Goal: Task Accomplishment & Management: Use online tool/utility

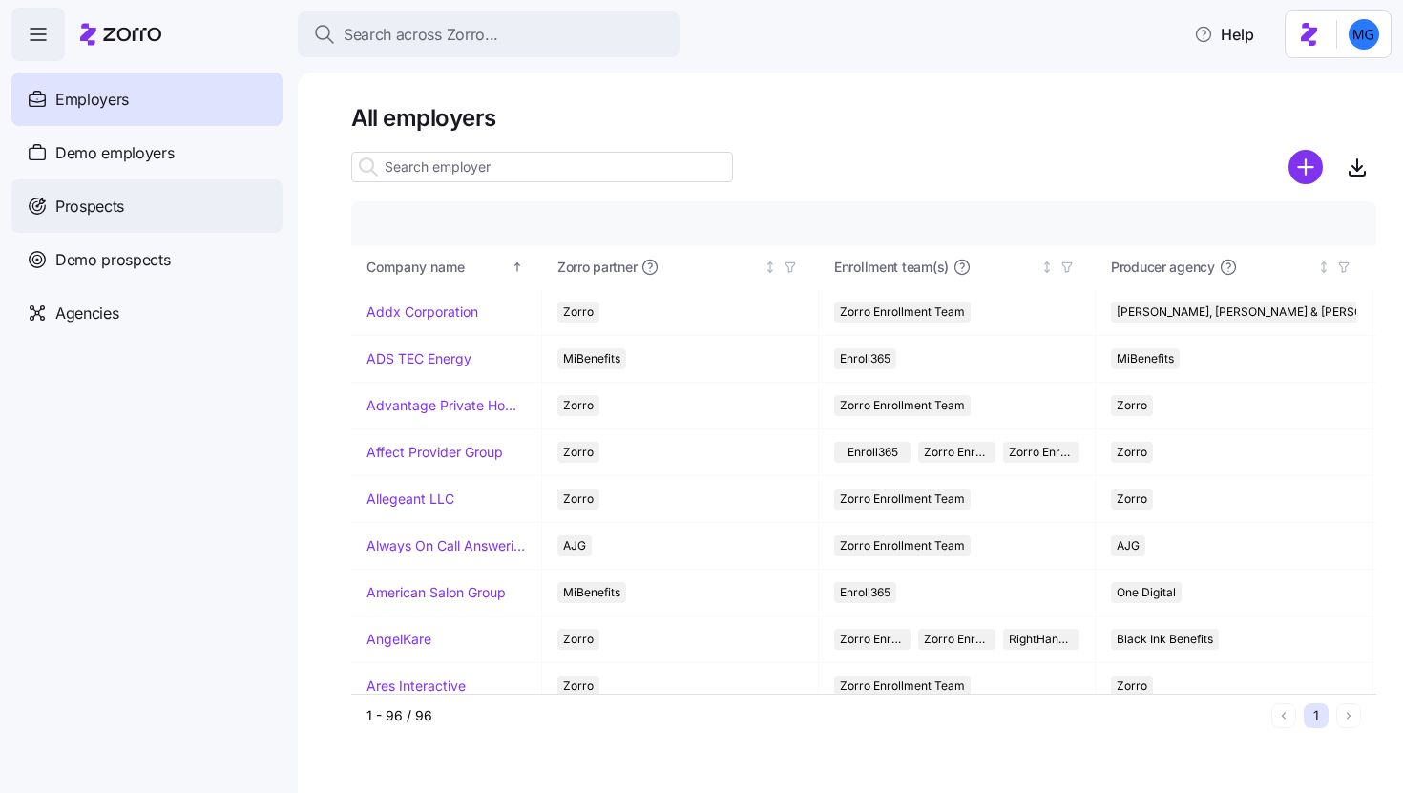
click at [145, 208] on div "Prospects" at bounding box center [146, 205] width 271 height 53
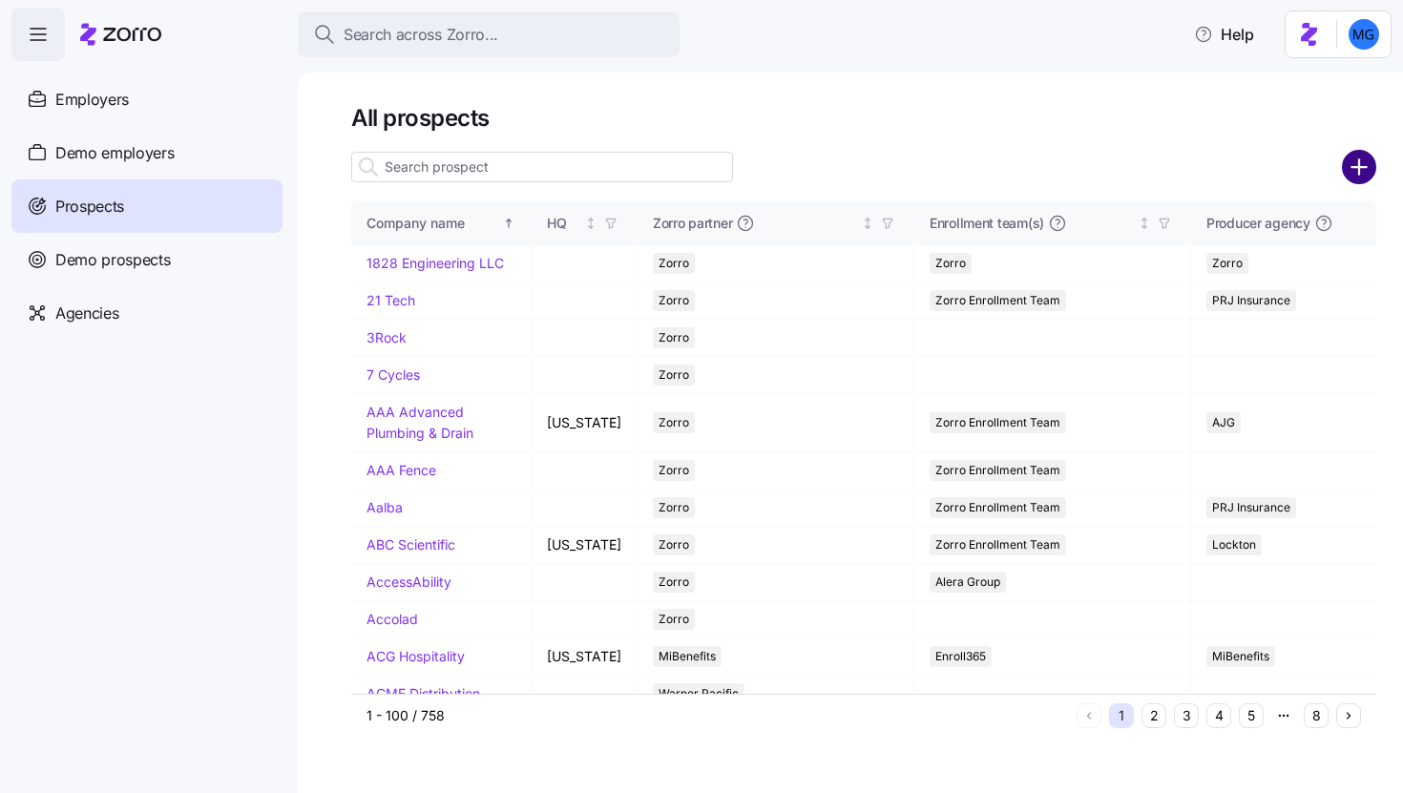
click at [1366, 174] on circle "add icon" at bounding box center [1359, 167] width 31 height 31
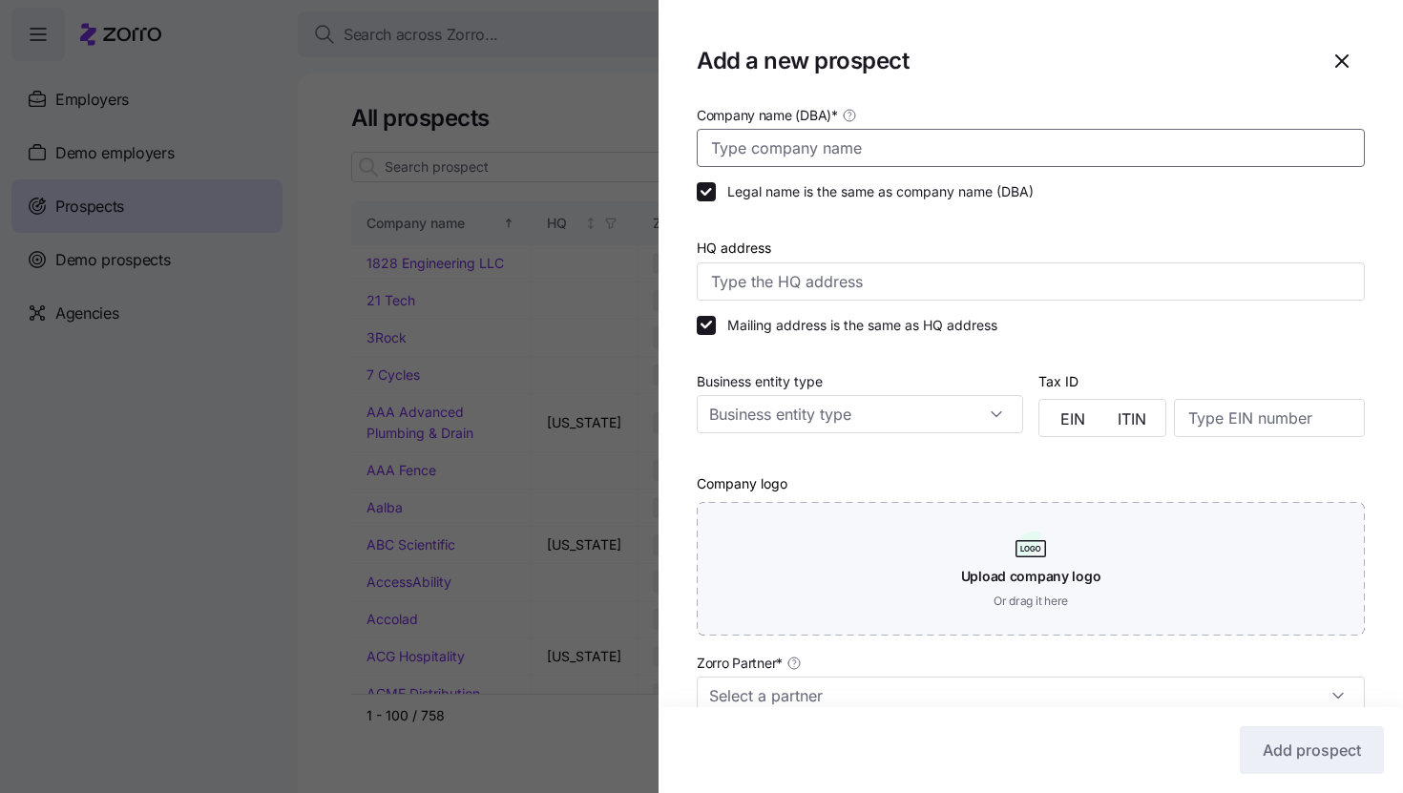
click at [1103, 161] on input "Company name (DBA) *" at bounding box center [1031, 148] width 668 height 38
paste input "Guttmacher Institute"
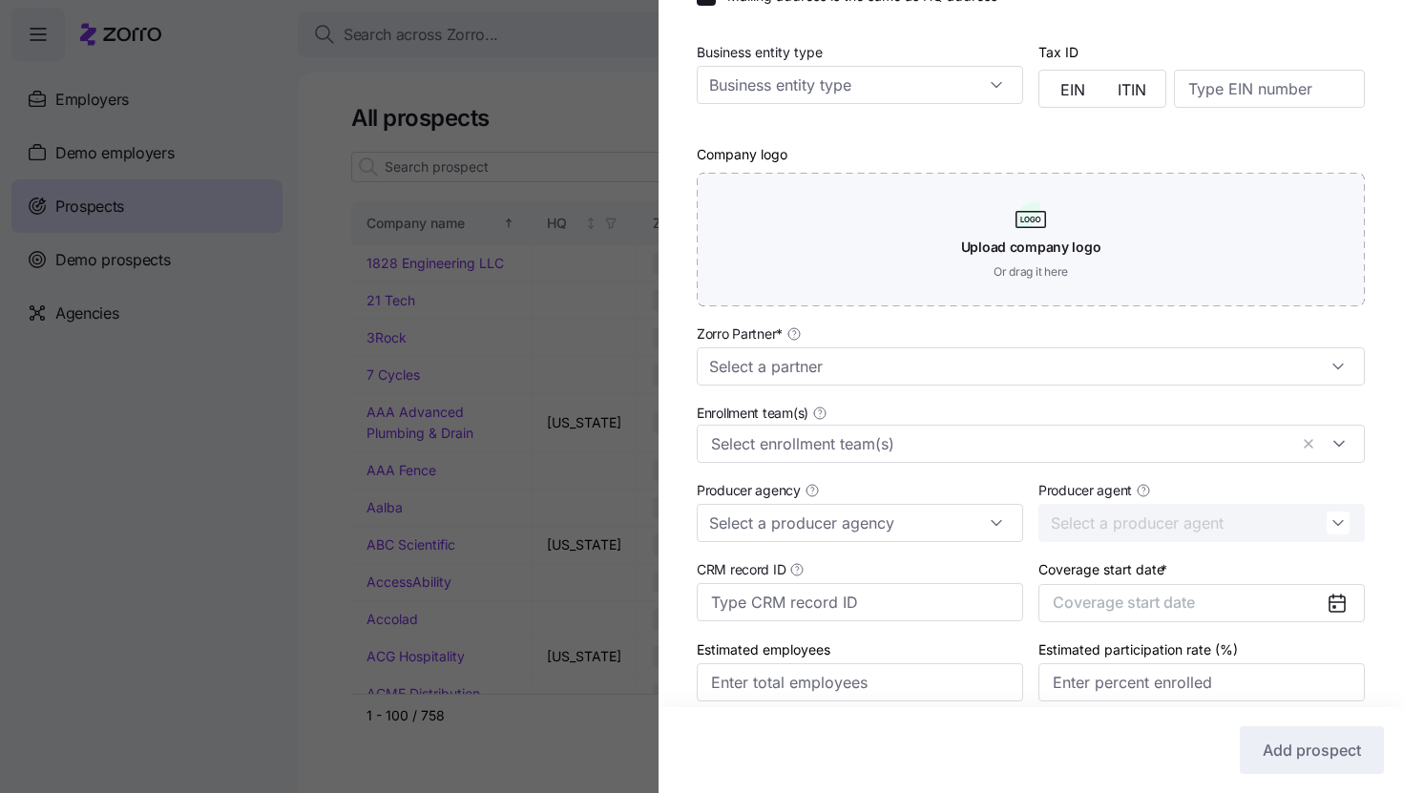
scroll to position [410, 0]
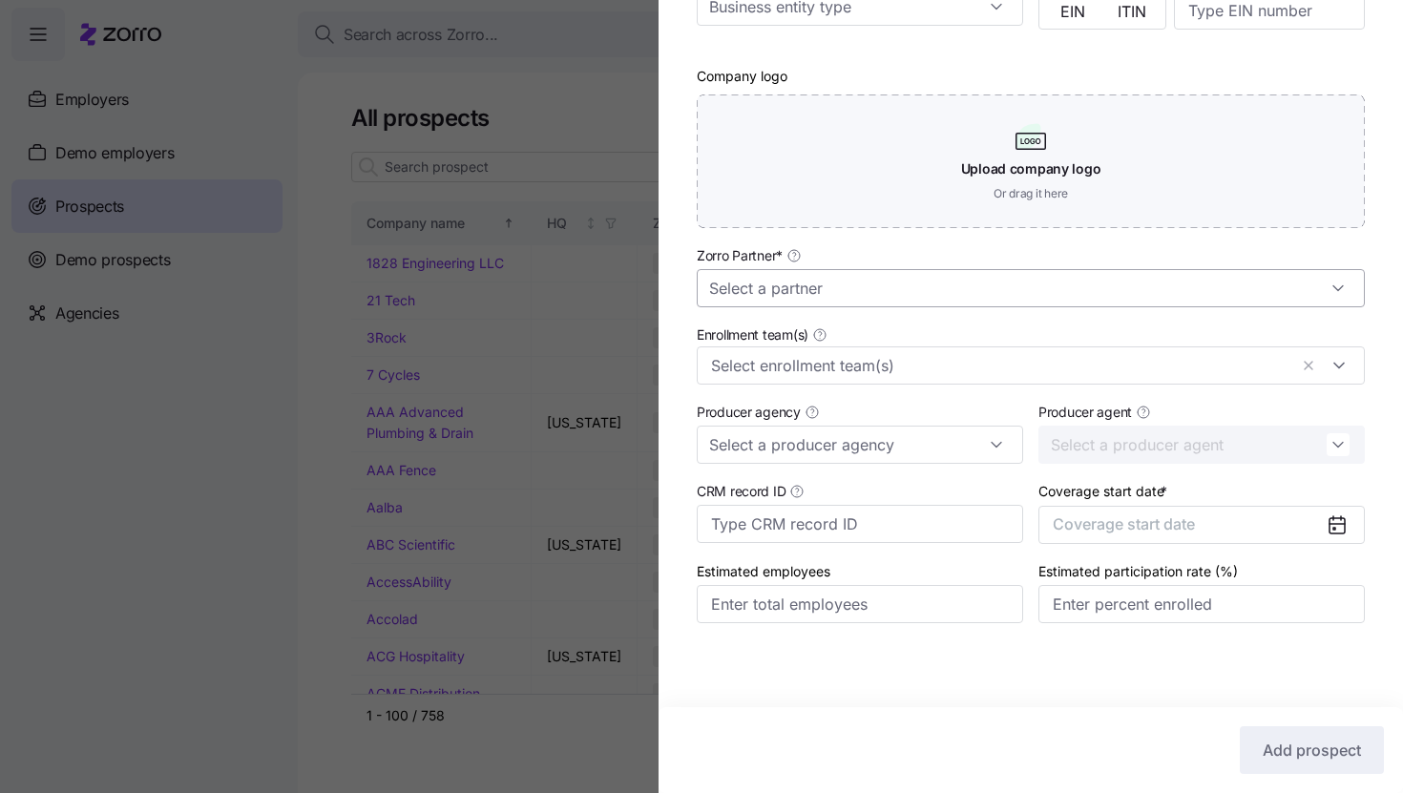
type input "Guttmacher Institute"
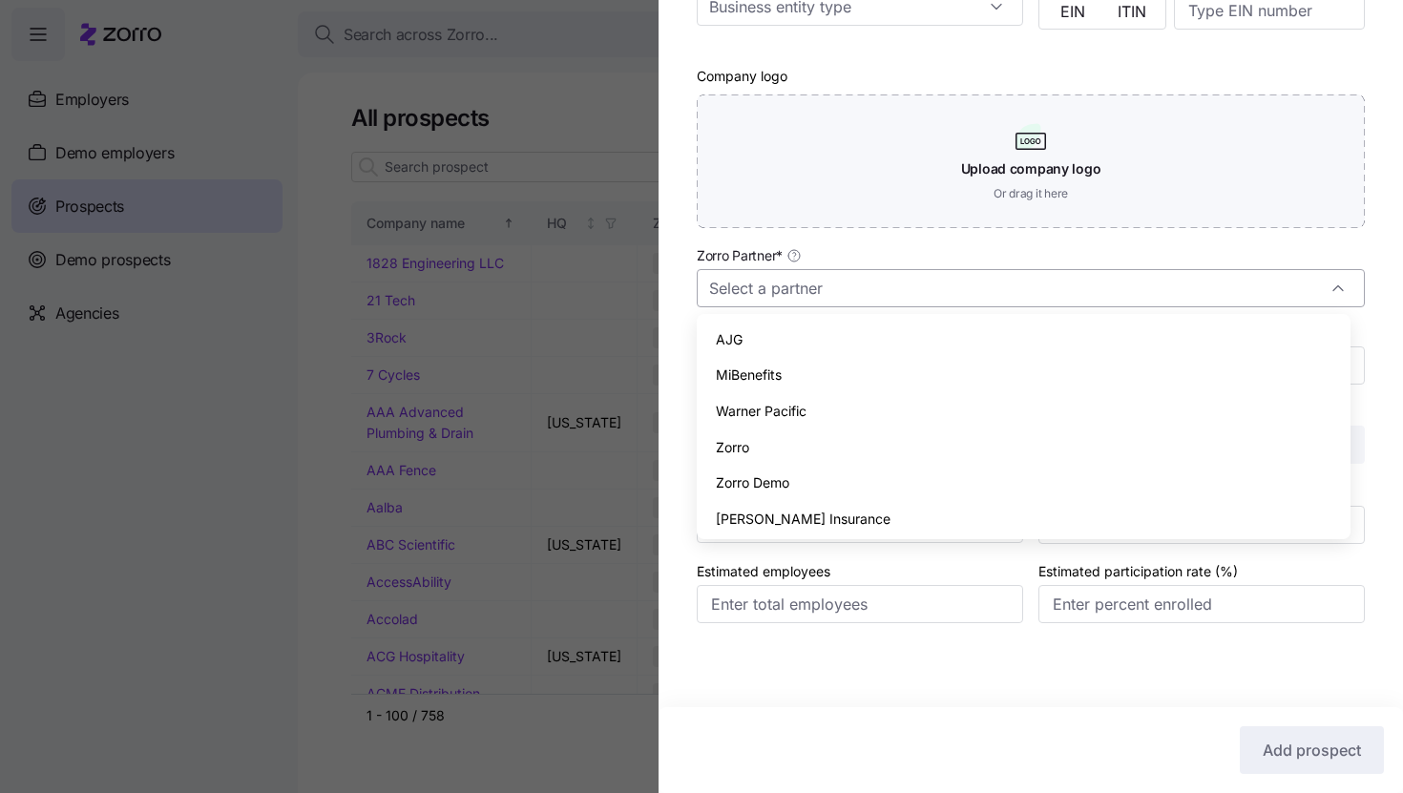
click at [1125, 275] on input "Zorro Partner *" at bounding box center [1031, 288] width 668 height 38
click at [923, 435] on div "Zorro" at bounding box center [1023, 447] width 639 height 36
type input "Zorro"
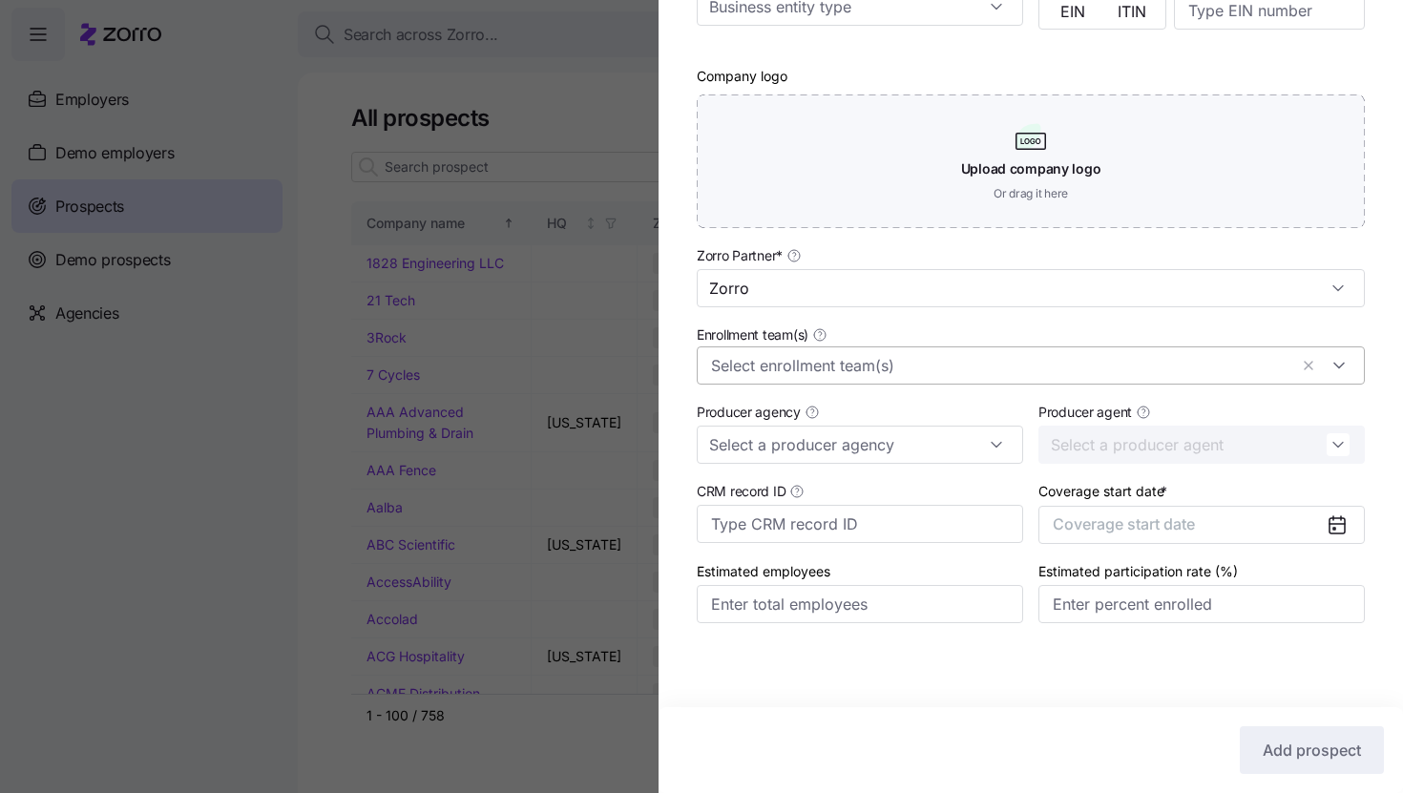
click at [860, 357] on input "Enrollment team(s)" at bounding box center [999, 365] width 576 height 25
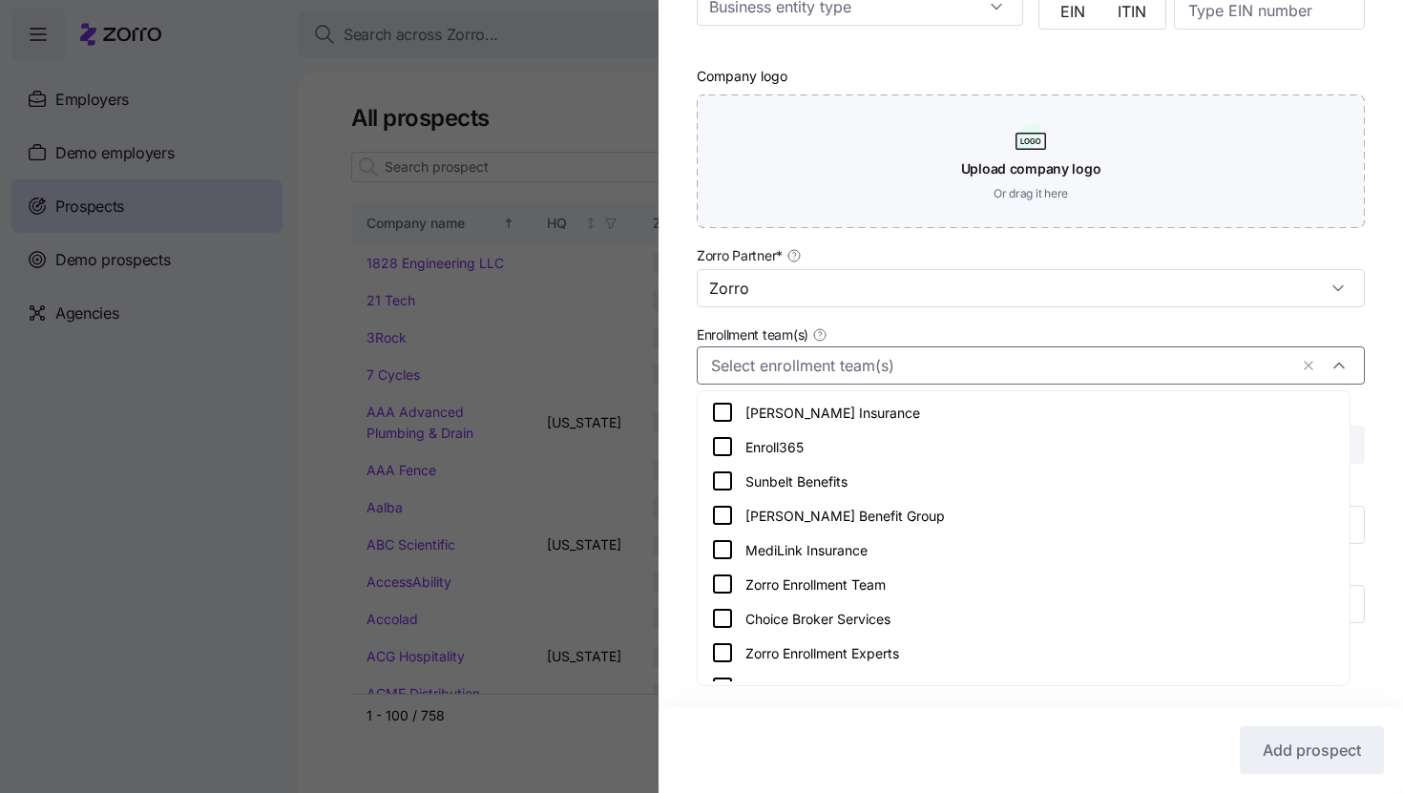
click at [856, 576] on div "Zorro Enrollment Team" at bounding box center [1023, 584] width 625 height 23
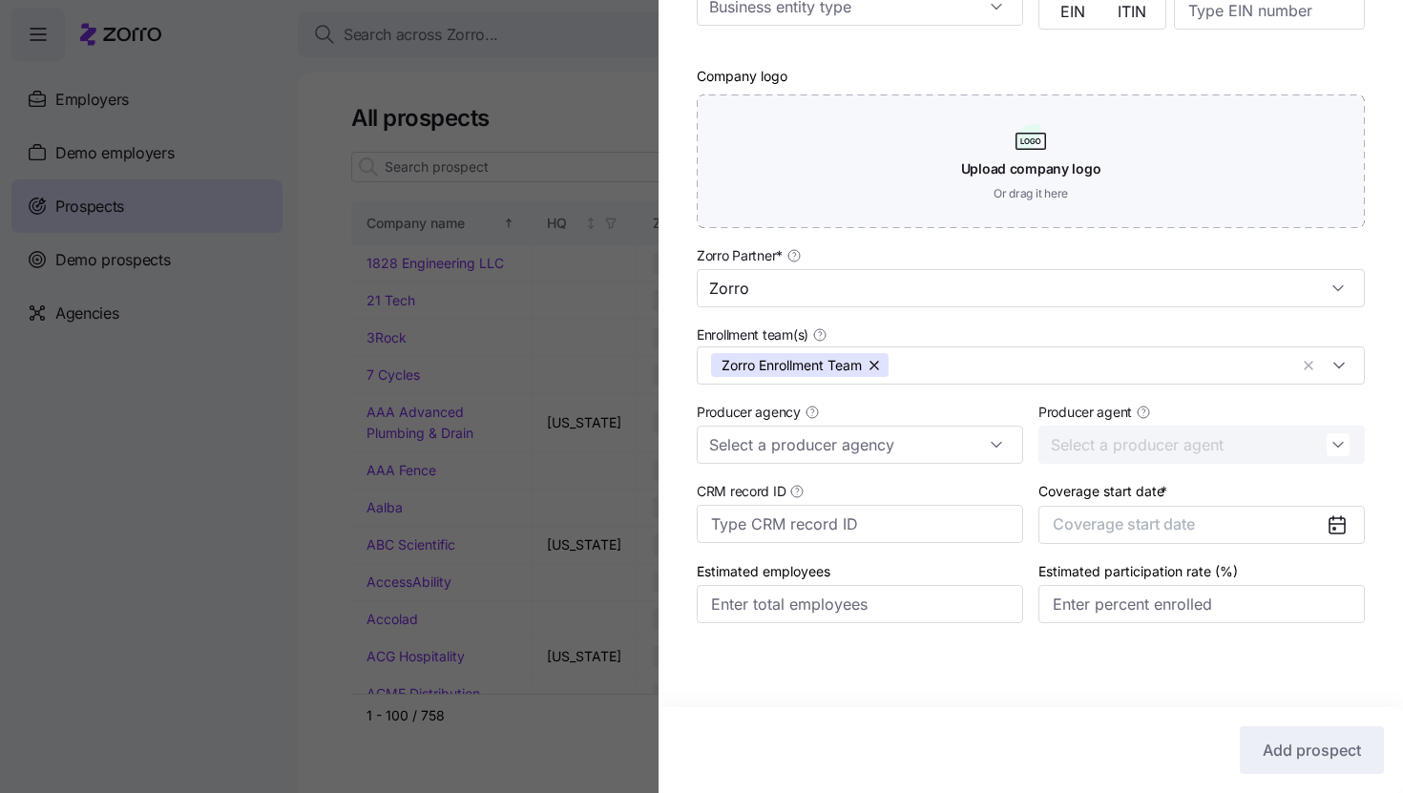
click at [1378, 350] on div "Company name (DBA) * Guttmacher Institute Legal name is the same as company nam…" at bounding box center [1031, 179] width 744 height 966
click at [948, 447] on input "Producer agency" at bounding box center [860, 445] width 326 height 38
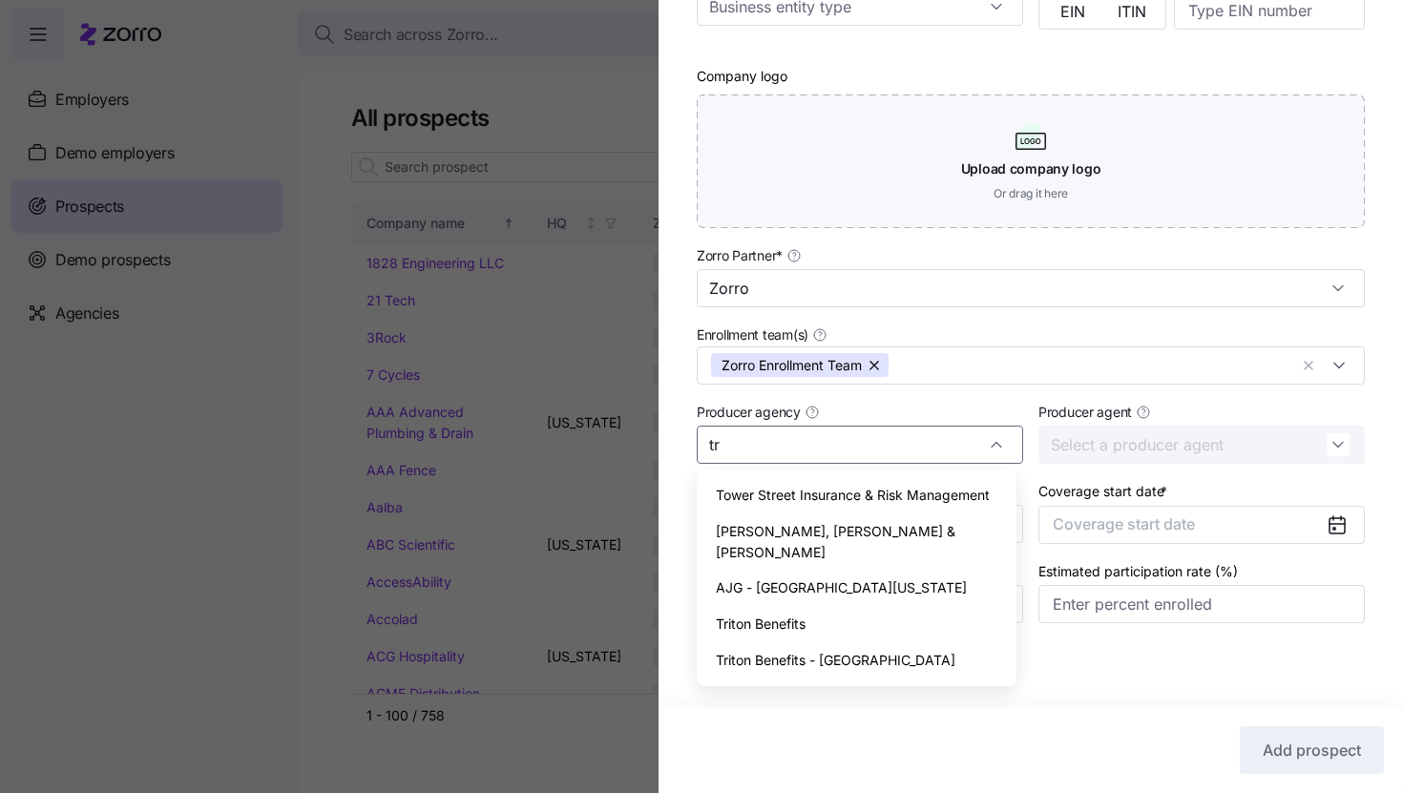
click at [890, 606] on div "Triton Benefits" at bounding box center [856, 624] width 304 height 36
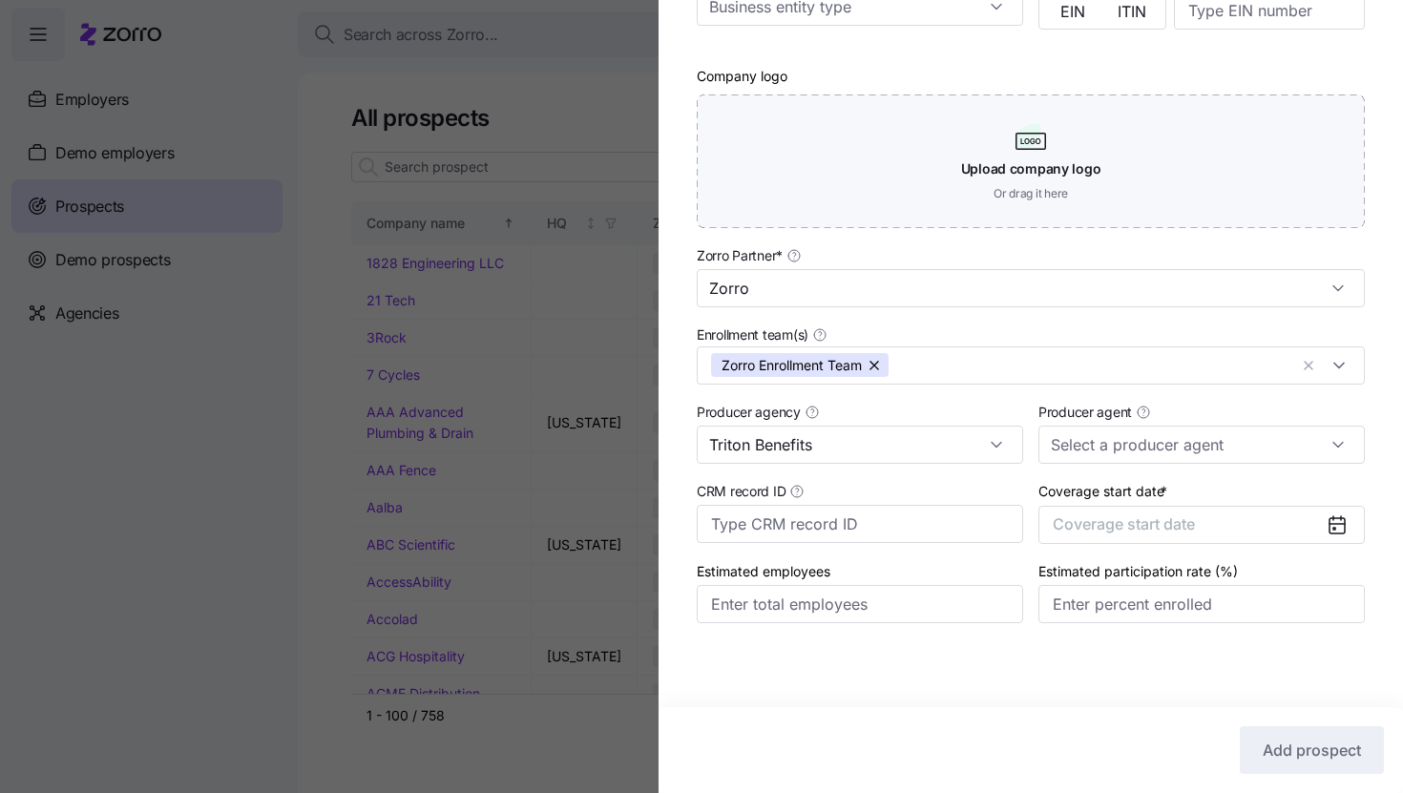
type input "Triton Benefits"
click at [1121, 463] on div "Producer agent" at bounding box center [1202, 431] width 342 height 79
click at [1124, 449] on input "Producer agent" at bounding box center [1201, 445] width 326 height 38
click at [1170, 619] on input "Estimated participation rate (%)" at bounding box center [1201, 604] width 326 height 38
click at [1184, 525] on span "Coverage start date" at bounding box center [1124, 523] width 142 height 19
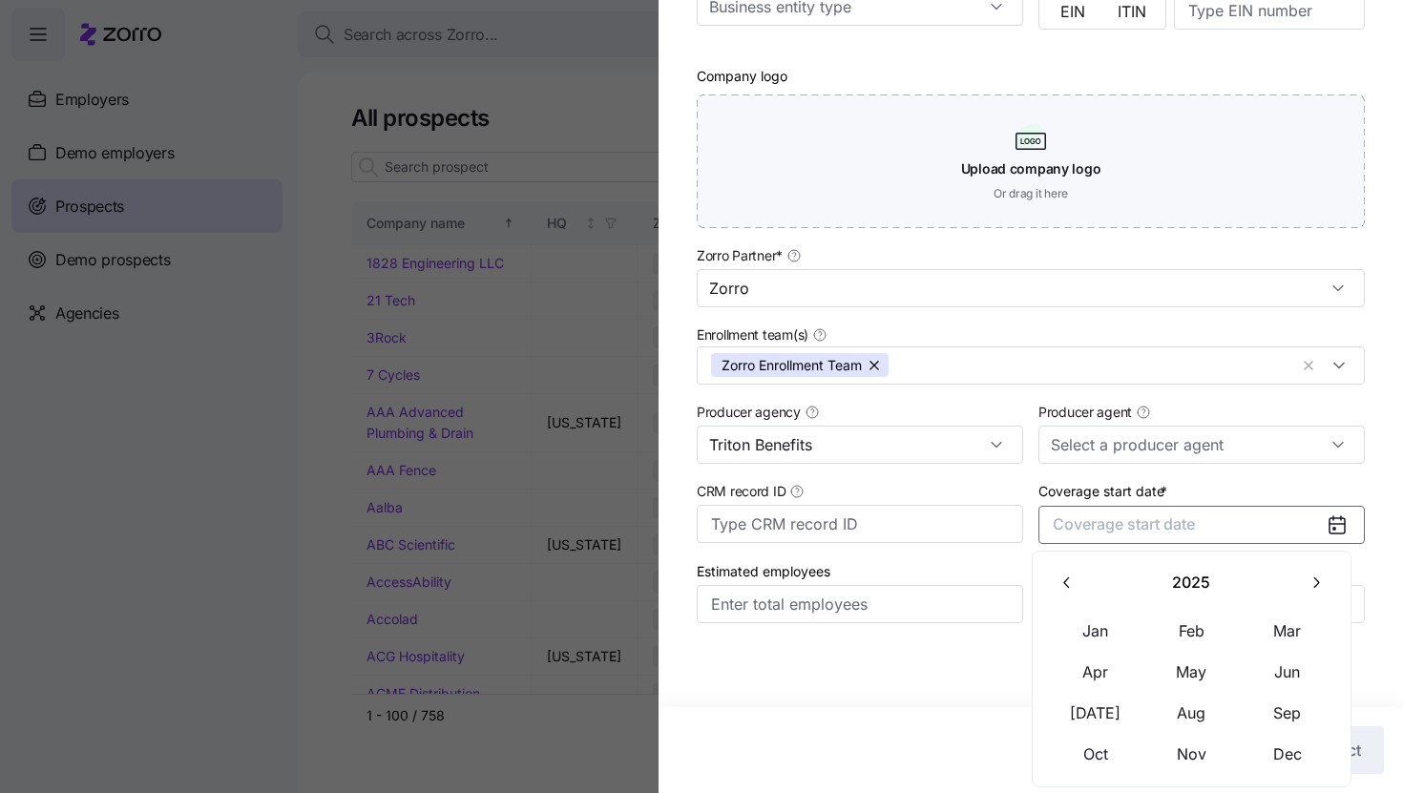
click at [1305, 579] on button "button" at bounding box center [1315, 583] width 40 height 40
click at [1059, 626] on button "Jan" at bounding box center [1095, 631] width 95 height 40
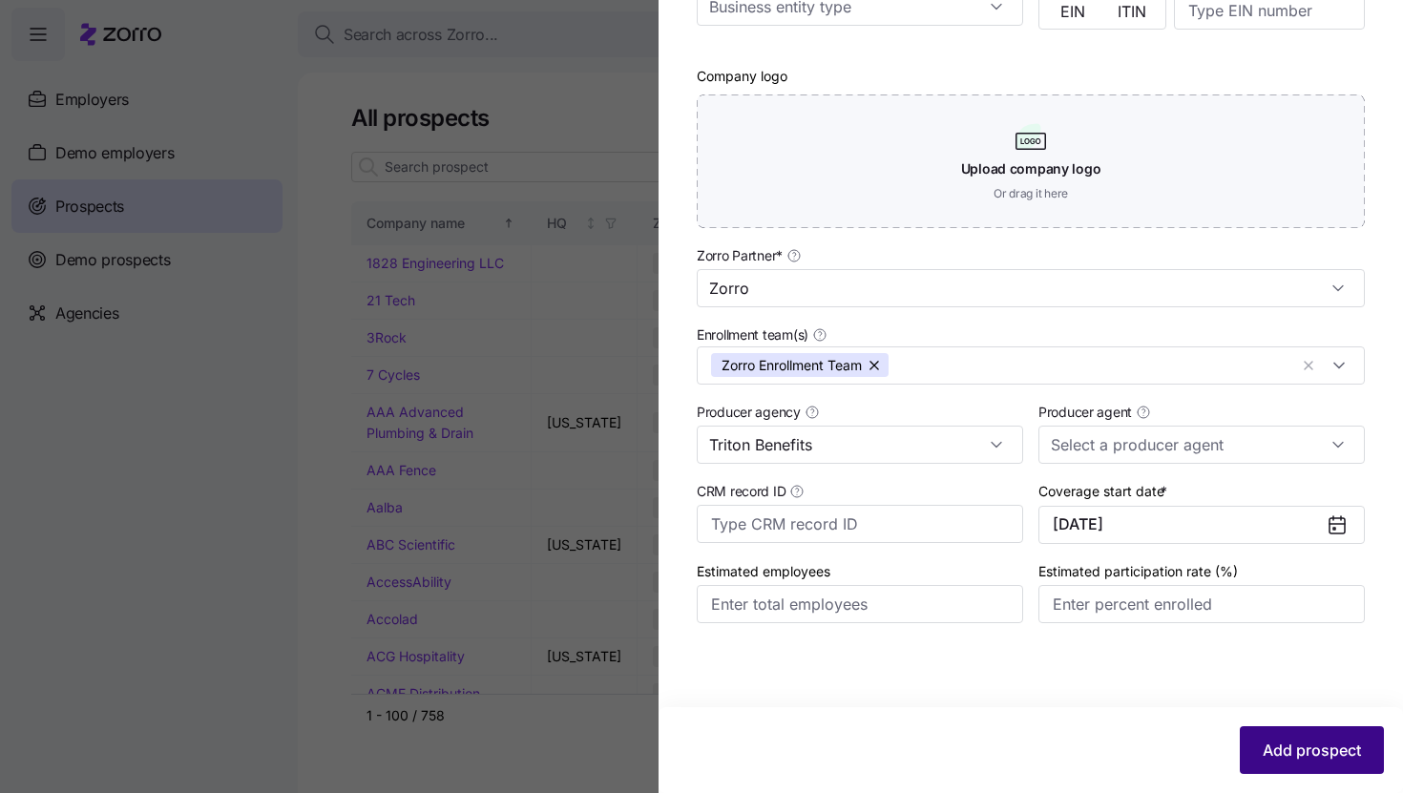
click at [1273, 734] on button "Add prospect" at bounding box center [1312, 750] width 144 height 48
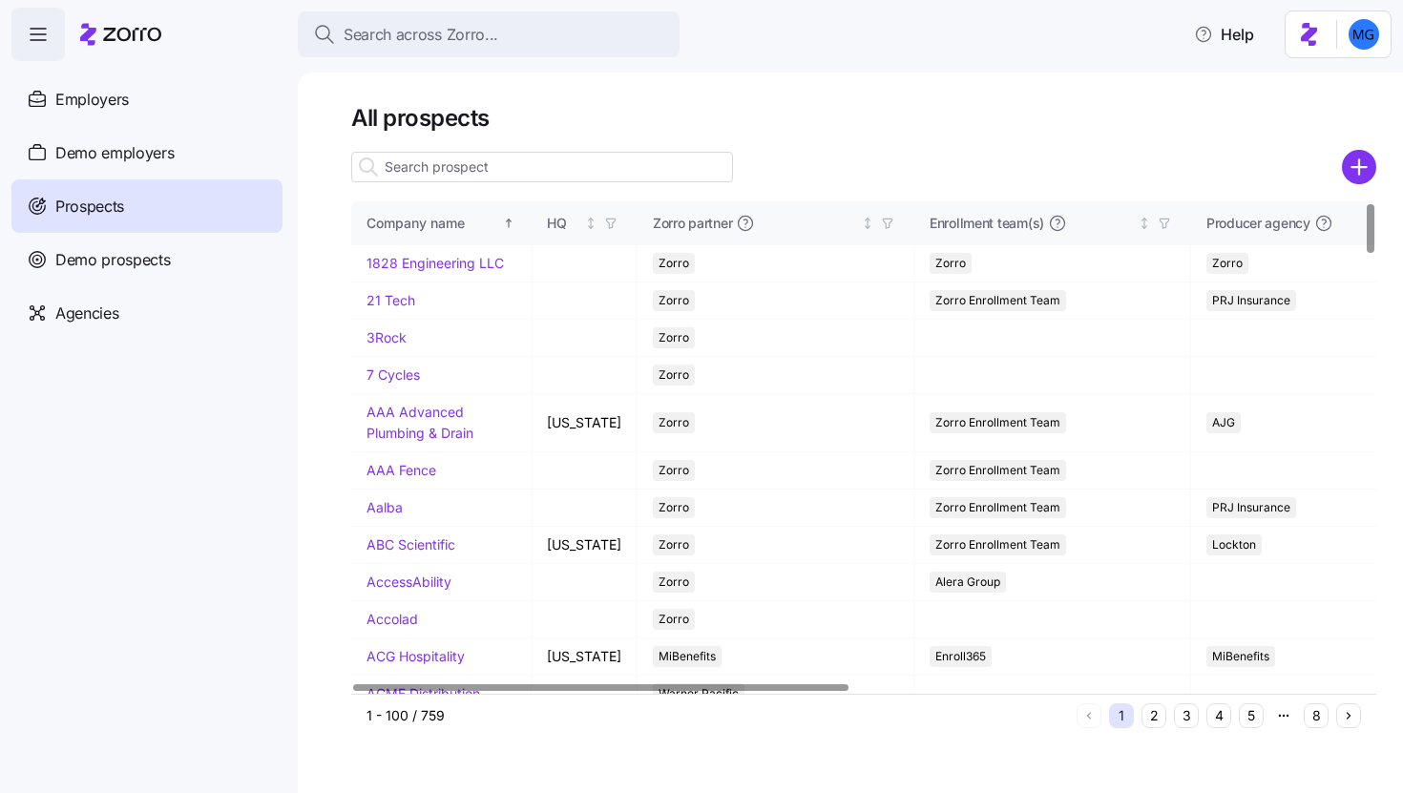
click at [653, 160] on input at bounding box center [542, 167] width 382 height 31
paste input "Guttmacher Institute"
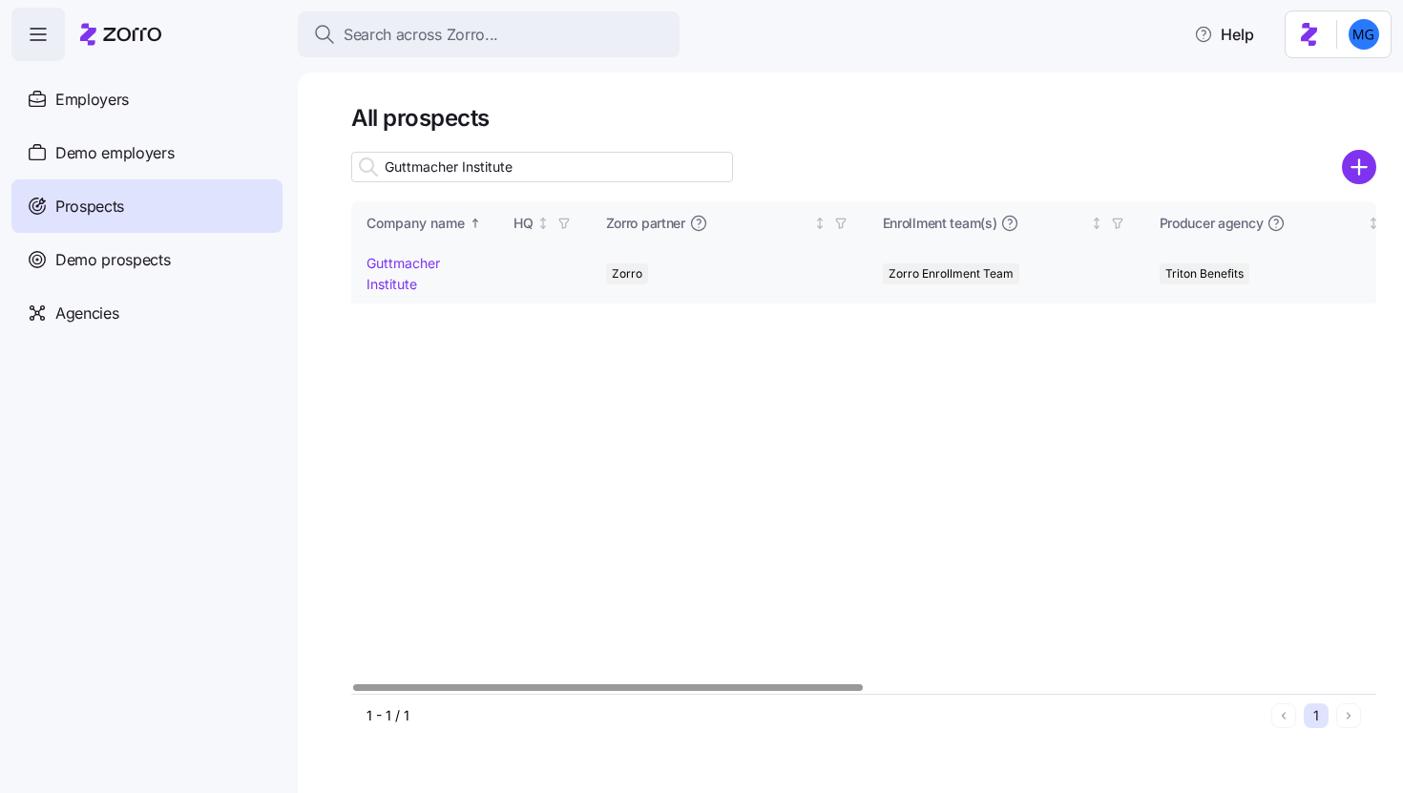
type input "Guttmacher Institute"
click at [411, 279] on link "Guttmacher Institute" at bounding box center [403, 273] width 73 height 37
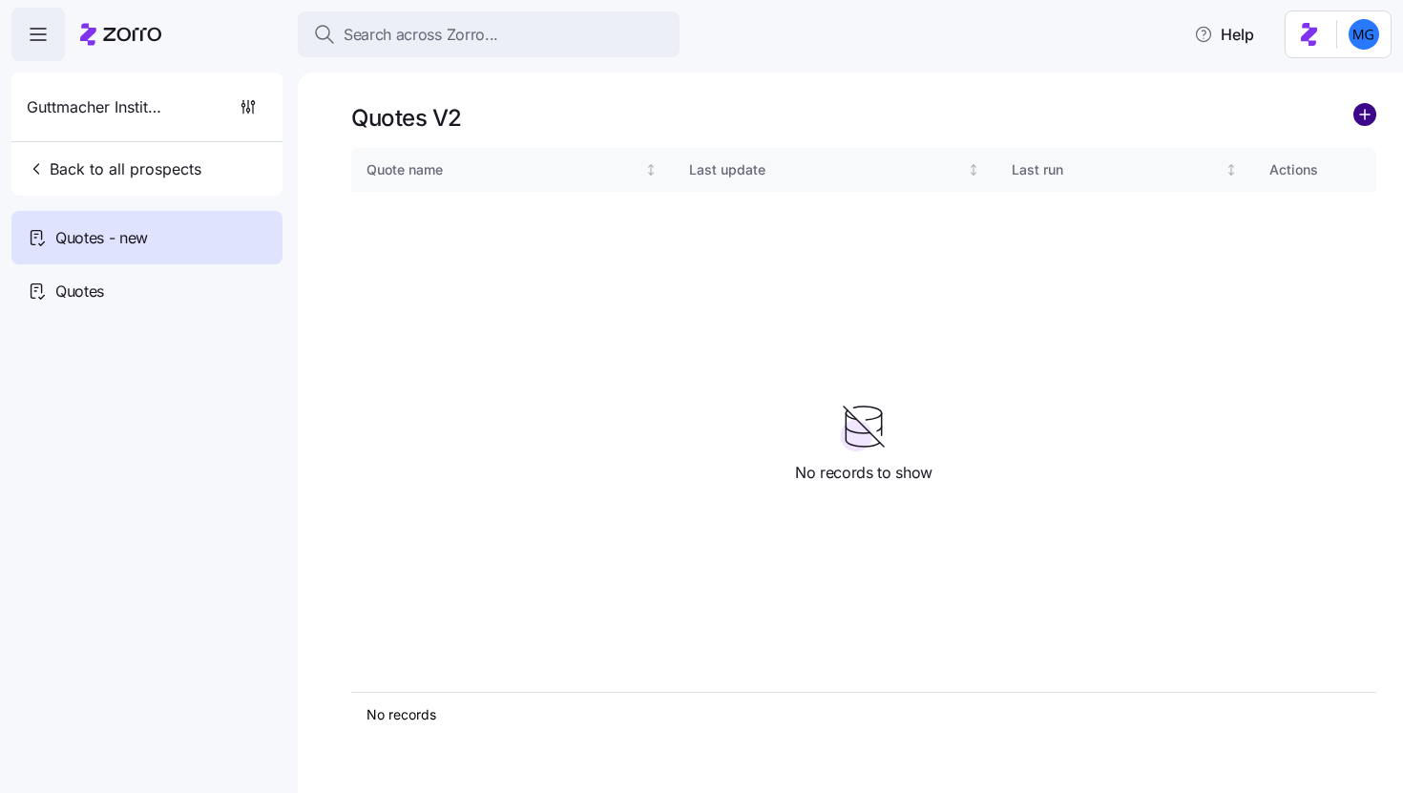
click at [1366, 117] on circle "add icon" at bounding box center [1364, 114] width 21 height 21
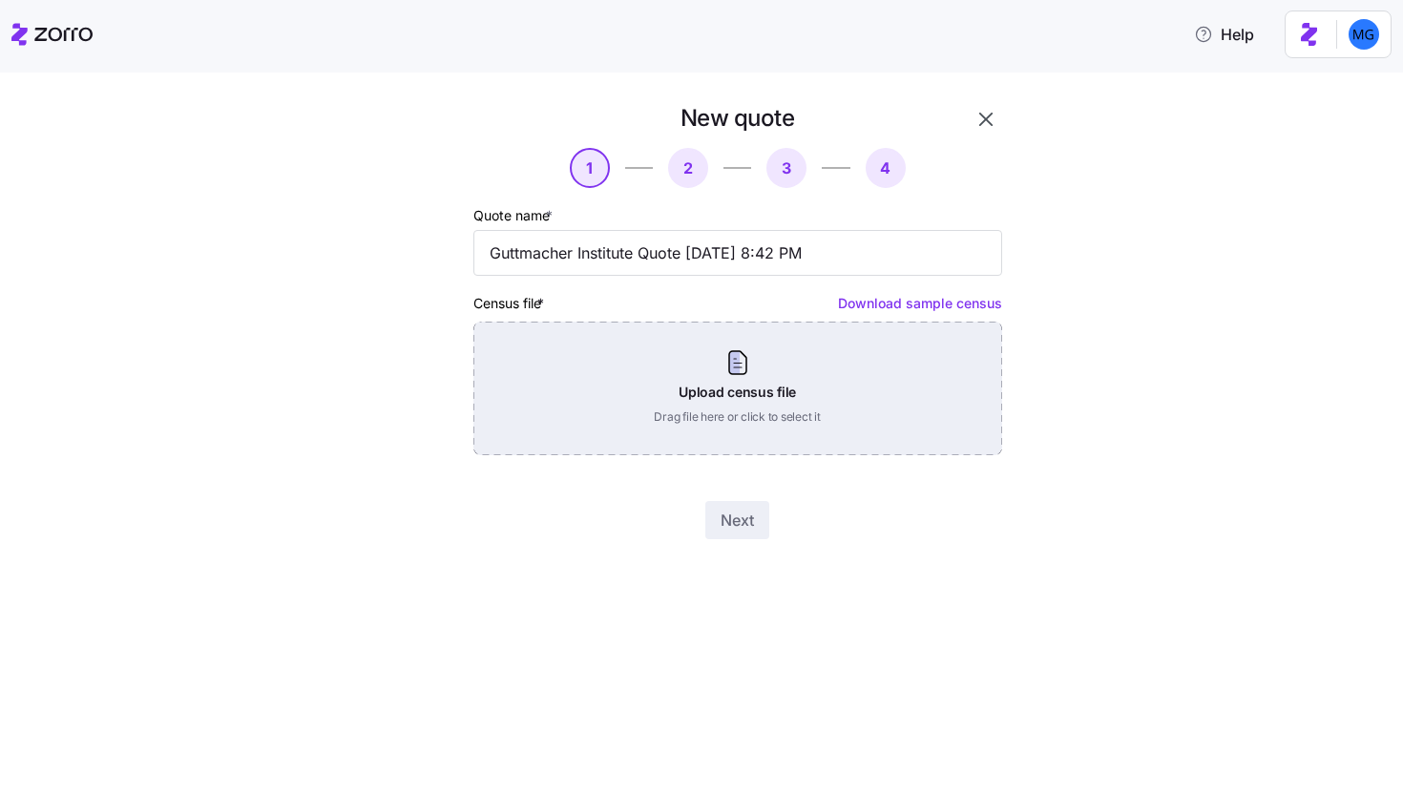
click at [763, 377] on div "Upload census file Drag file here or click to select it" at bounding box center [737, 389] width 529 height 134
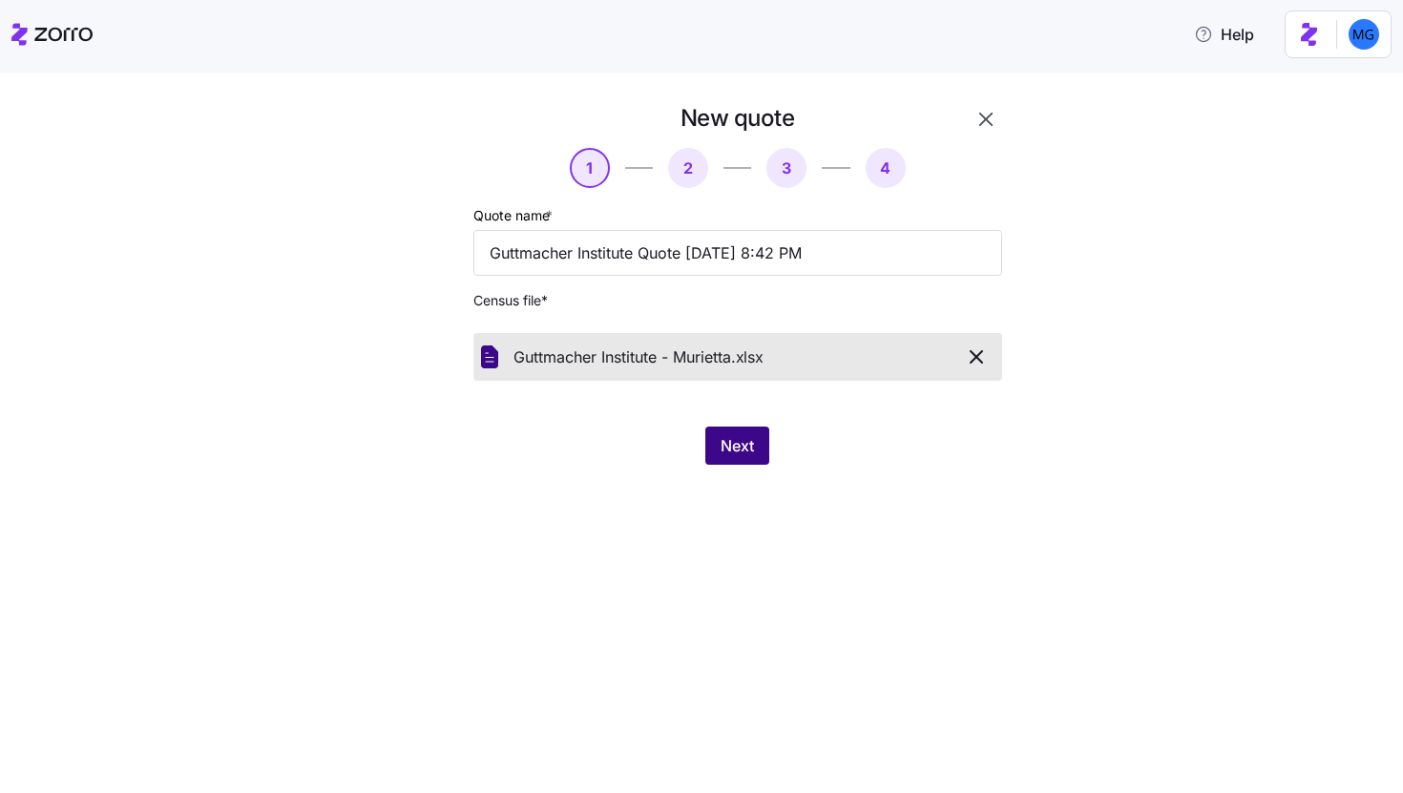
click at [728, 448] on span "Next" at bounding box center [737, 445] width 33 height 23
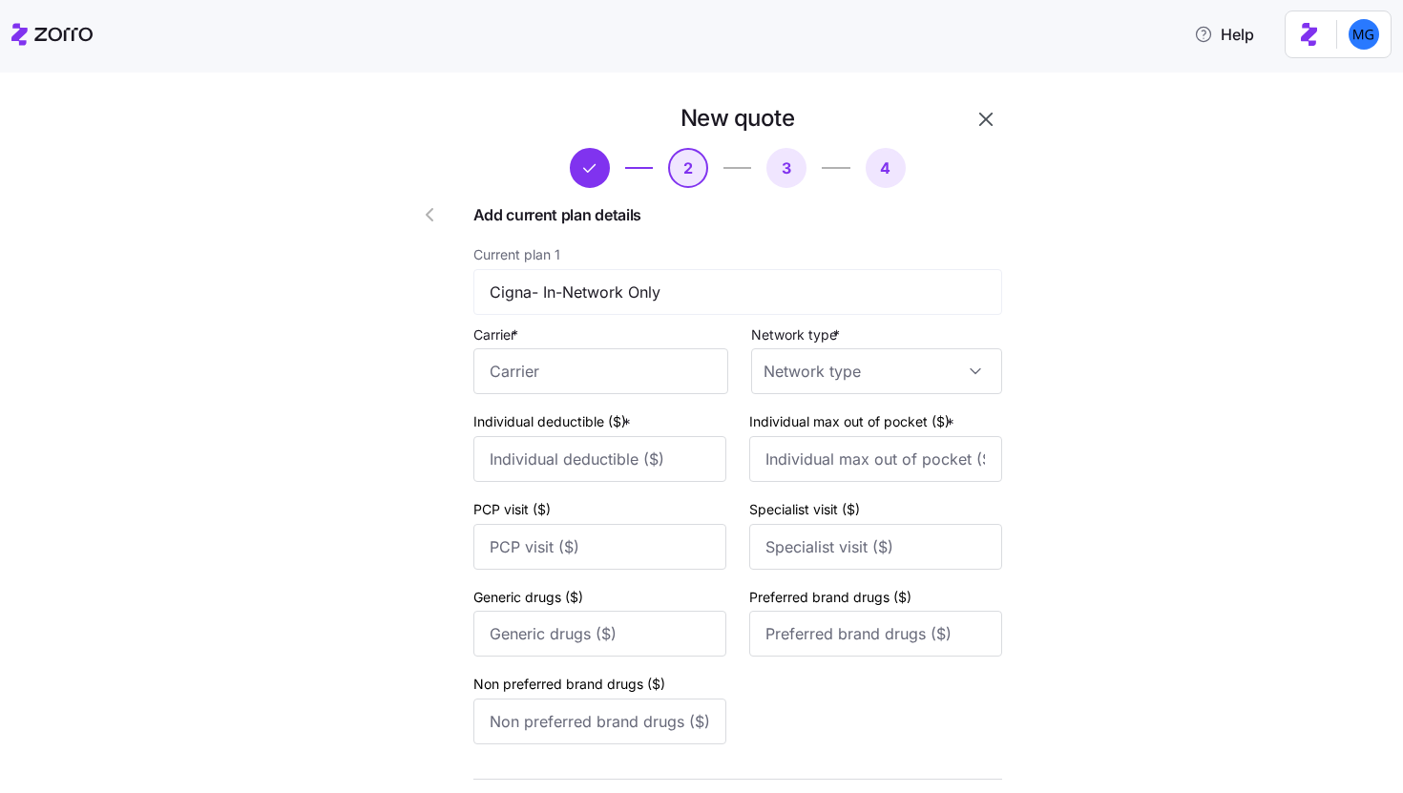
scroll to position [755, 0]
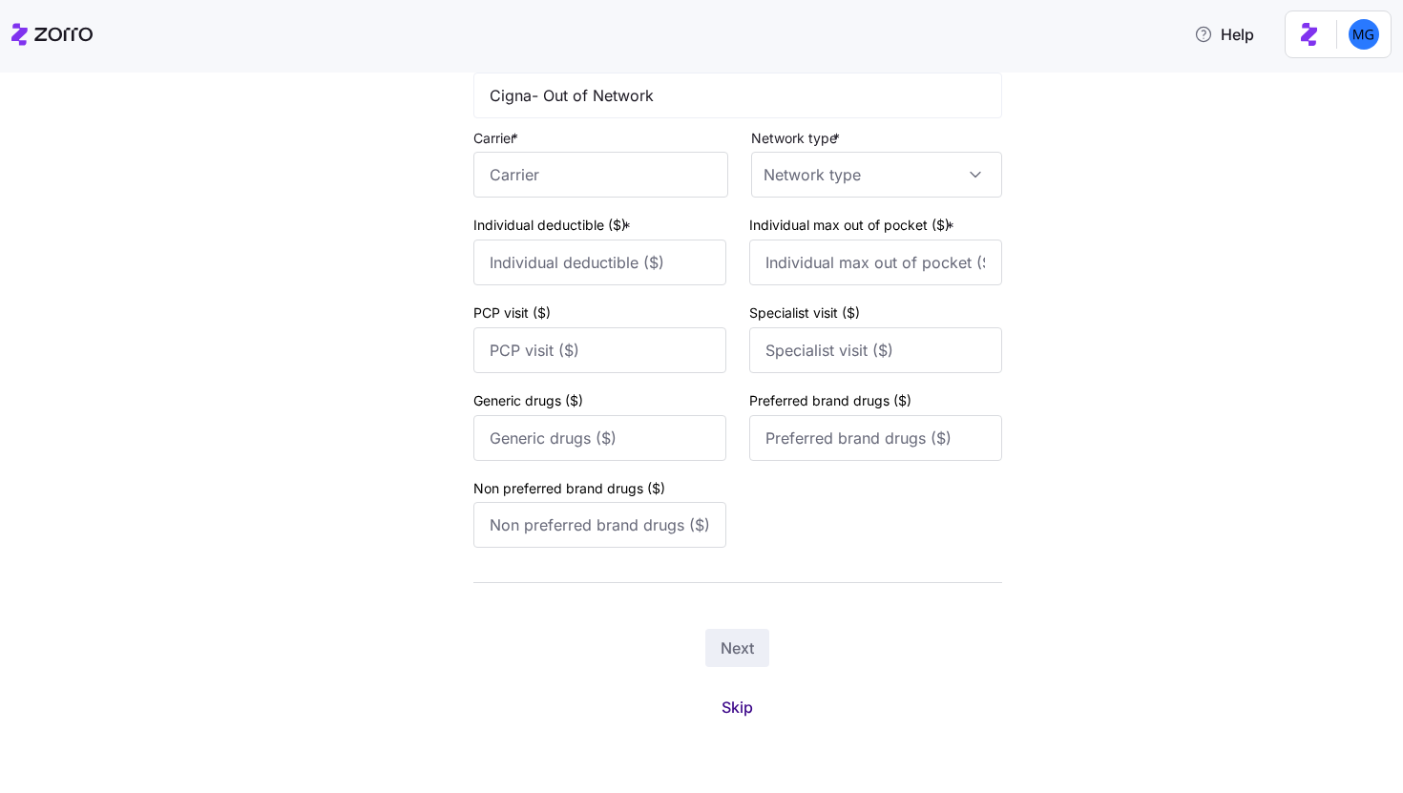
click at [737, 707] on span "Skip" at bounding box center [737, 707] width 31 height 23
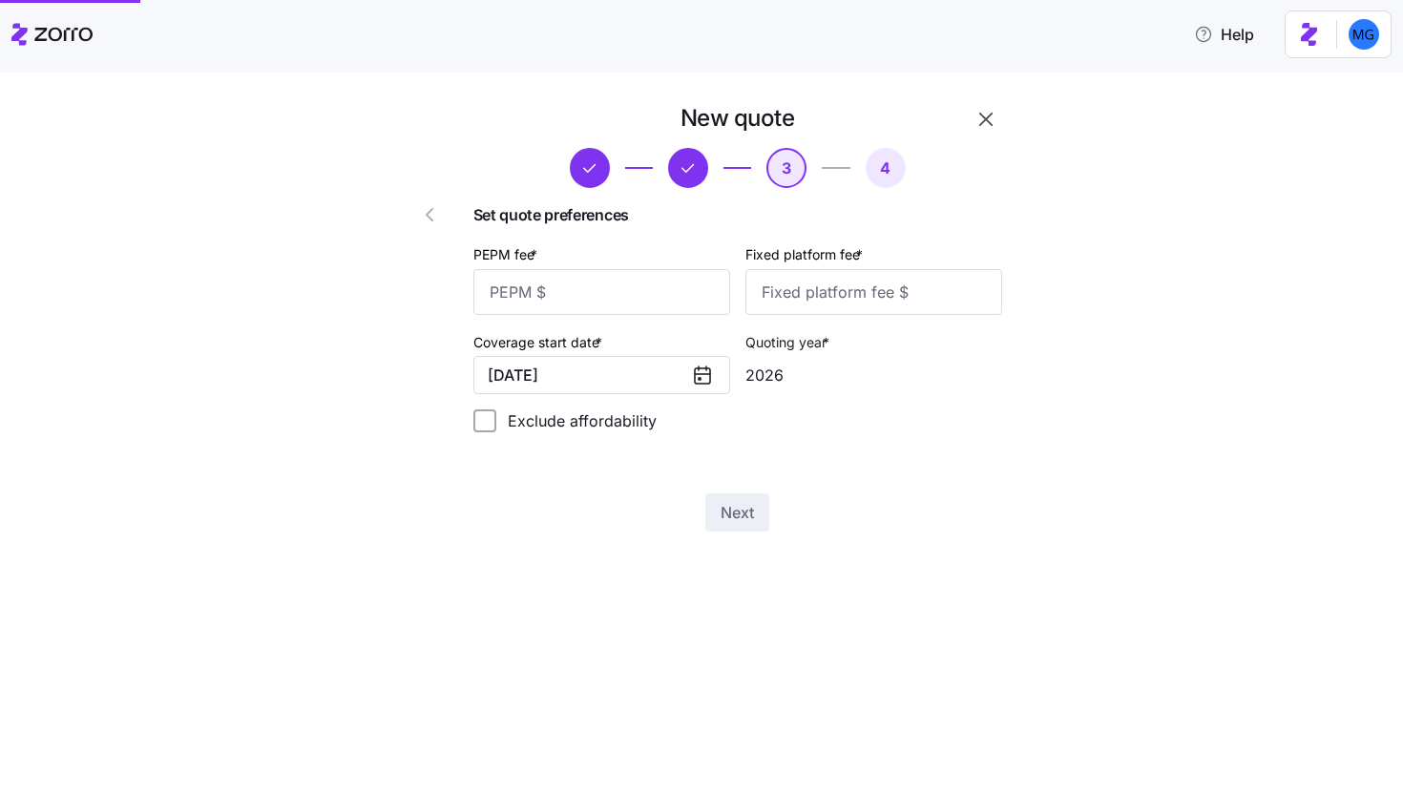
scroll to position [0, 0]
click at [678, 296] on input "PEPM fee *" at bounding box center [601, 292] width 257 height 46
type input "50"
type input "100"
click at [722, 508] on span "Next" at bounding box center [737, 512] width 33 height 23
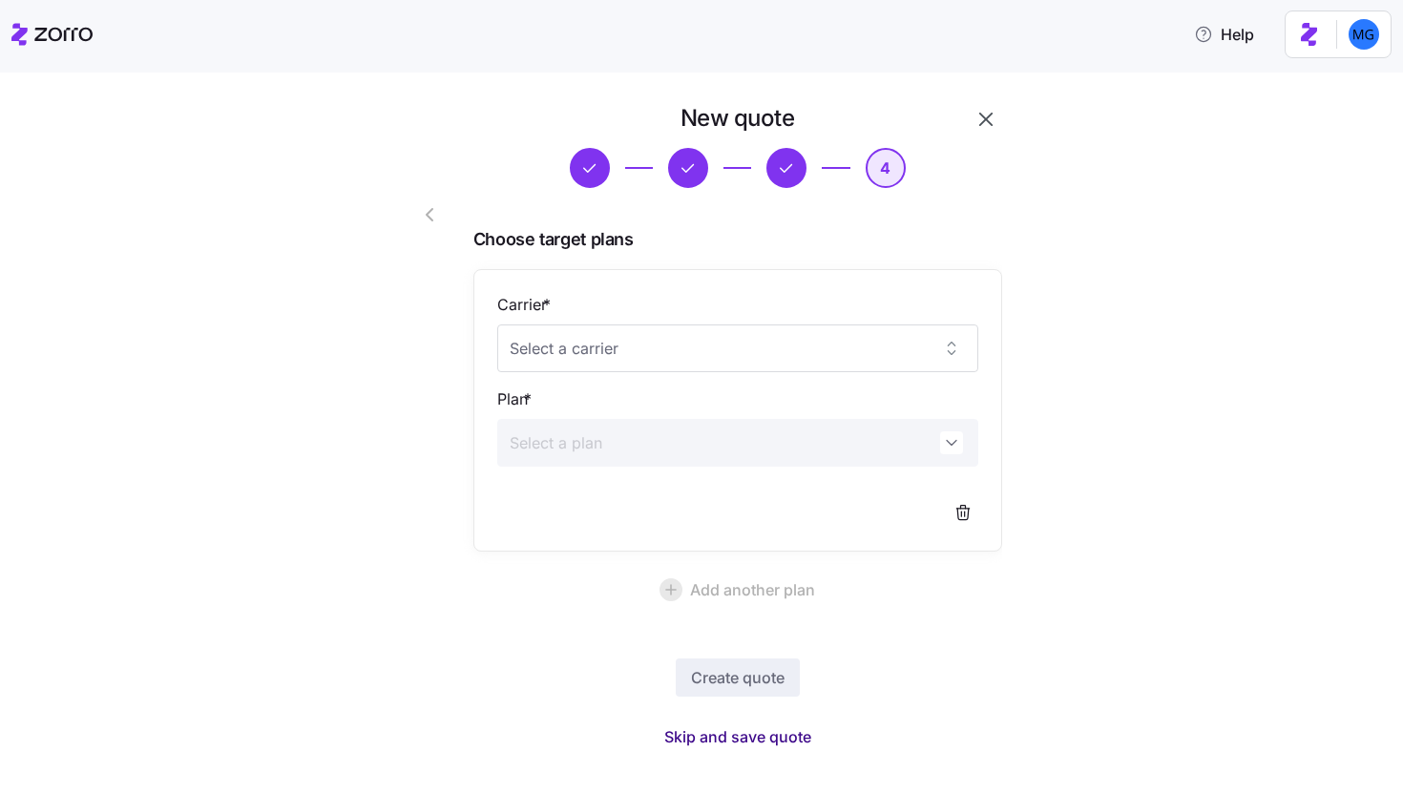
click at [766, 727] on span "Skip and save quote" at bounding box center [737, 736] width 147 height 23
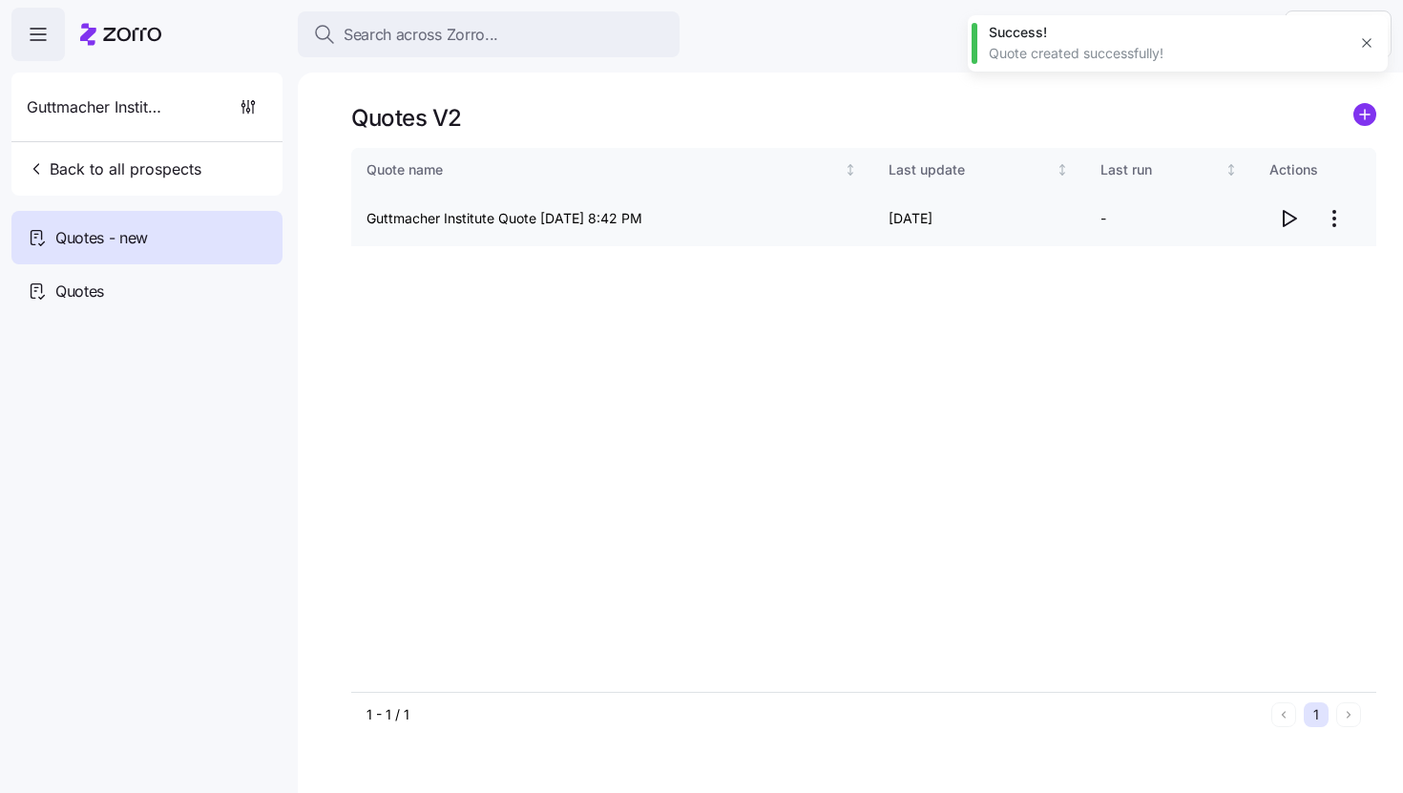
click at [1292, 220] on icon "button" at bounding box center [1290, 218] width 12 height 15
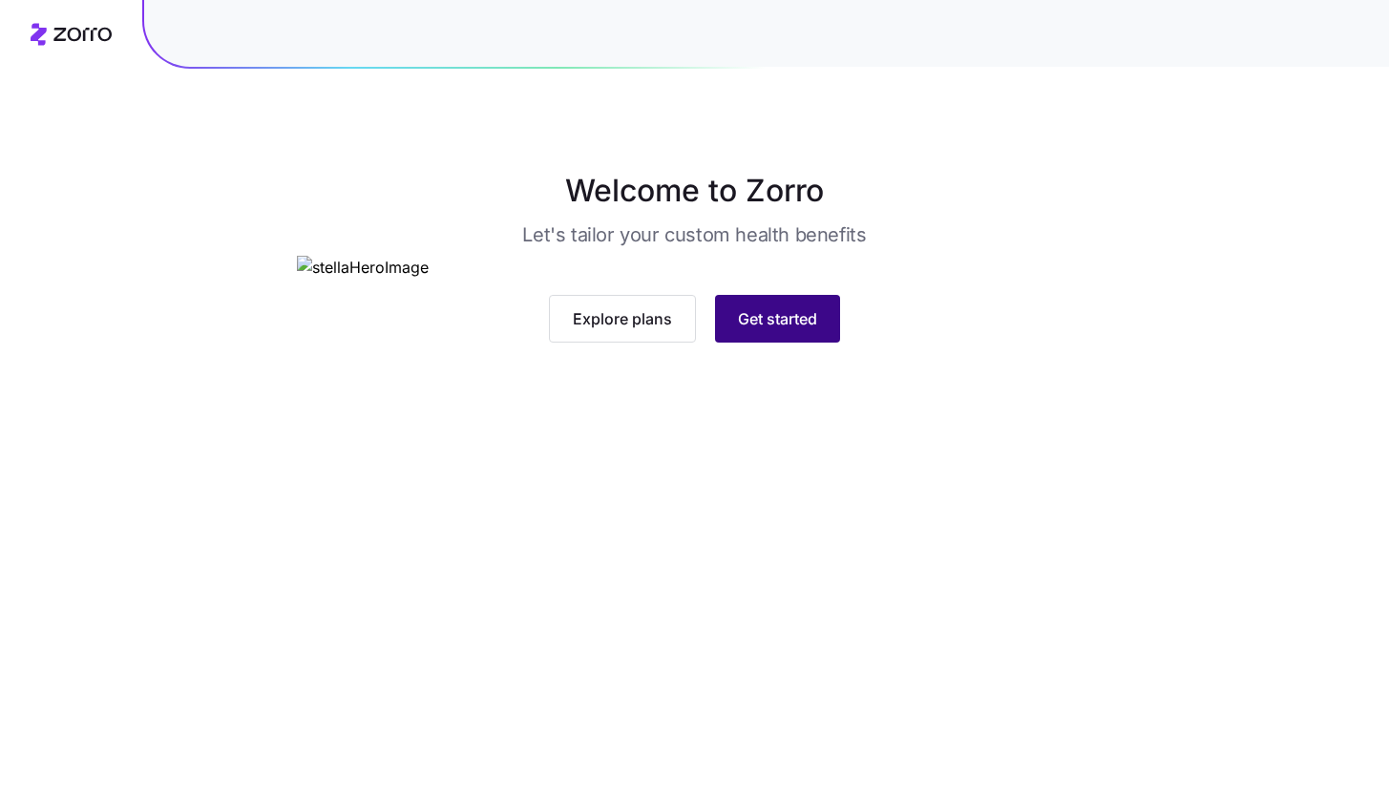
click at [800, 330] on span "Get started" at bounding box center [777, 318] width 79 height 23
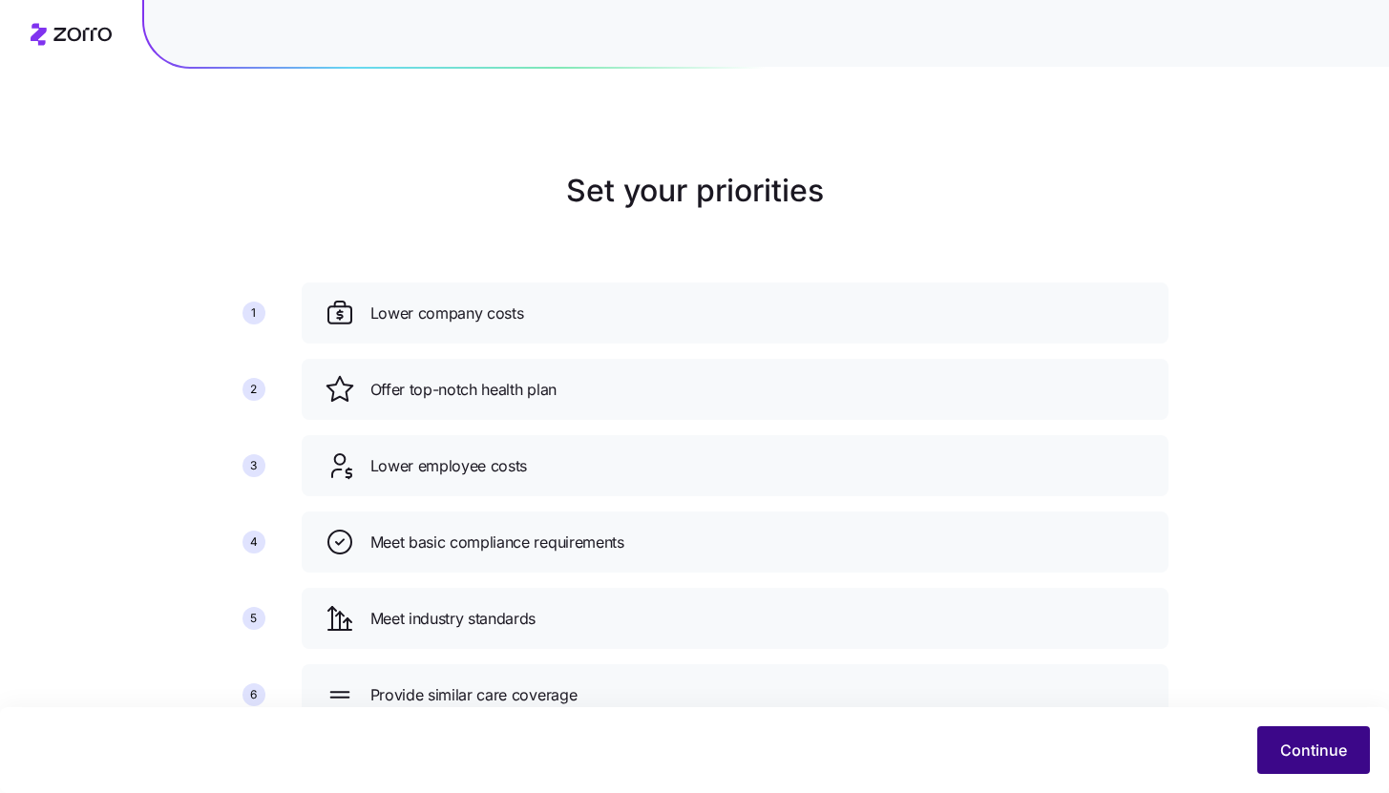
click at [1306, 745] on span "Continue" at bounding box center [1313, 750] width 67 height 23
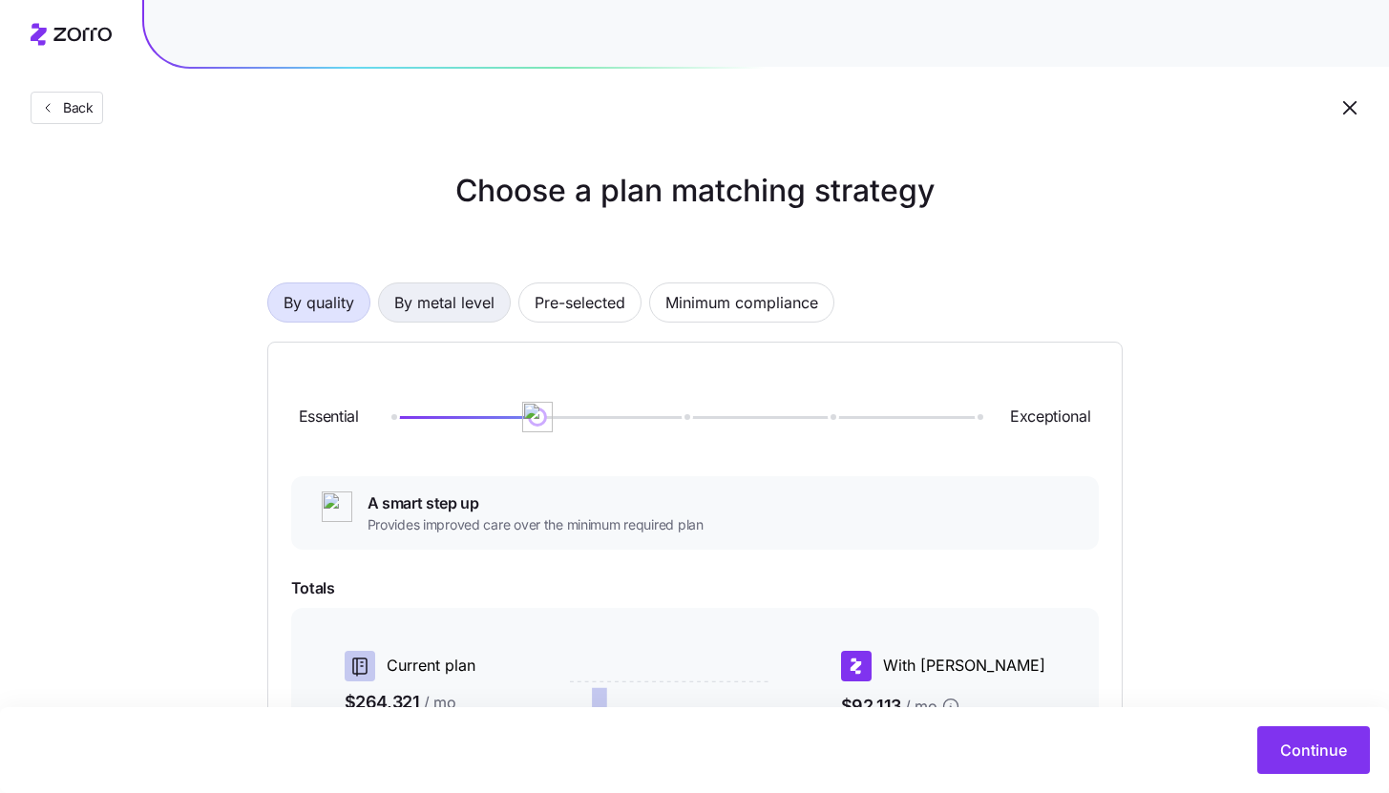
click at [478, 307] on span "By metal level" at bounding box center [444, 302] width 100 height 38
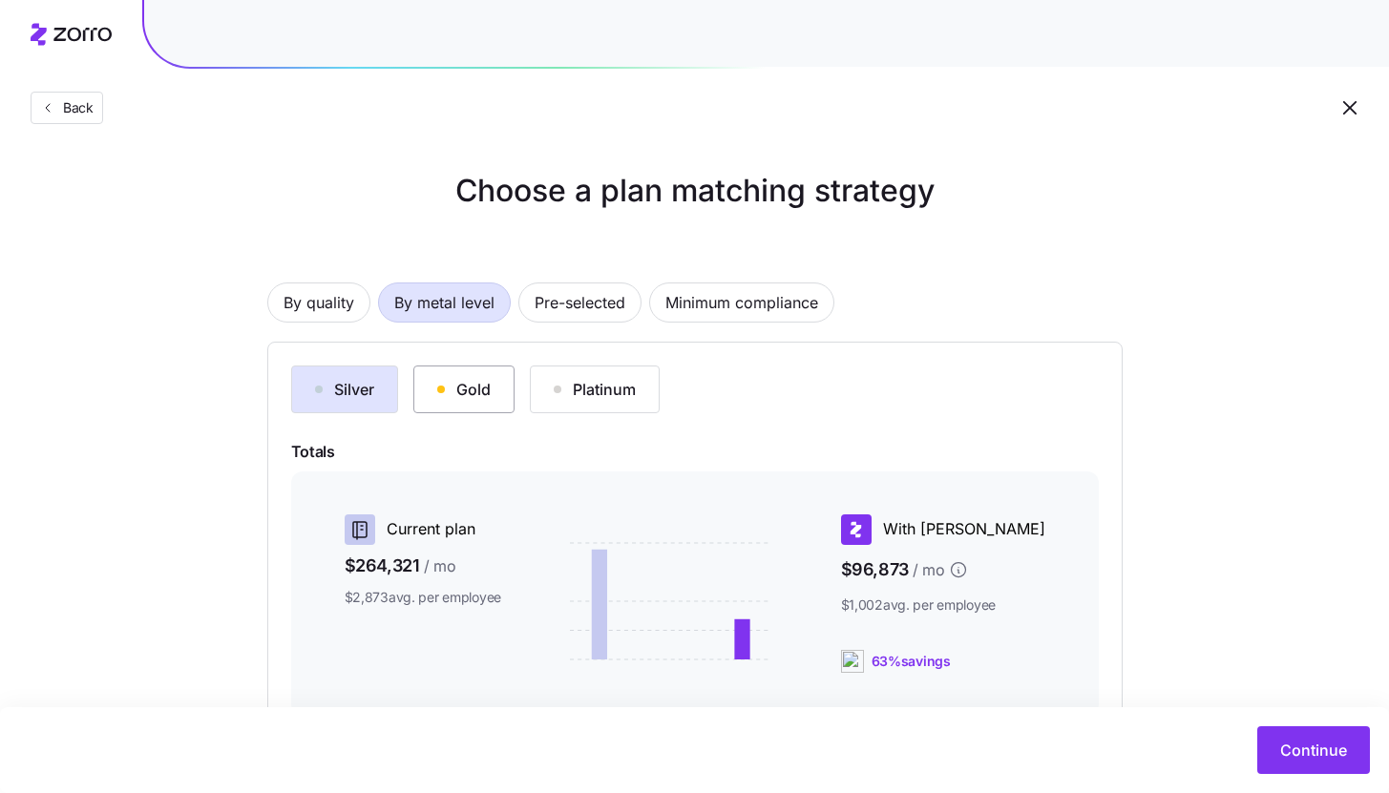
click at [491, 407] on button "Gold" at bounding box center [463, 390] width 101 height 48
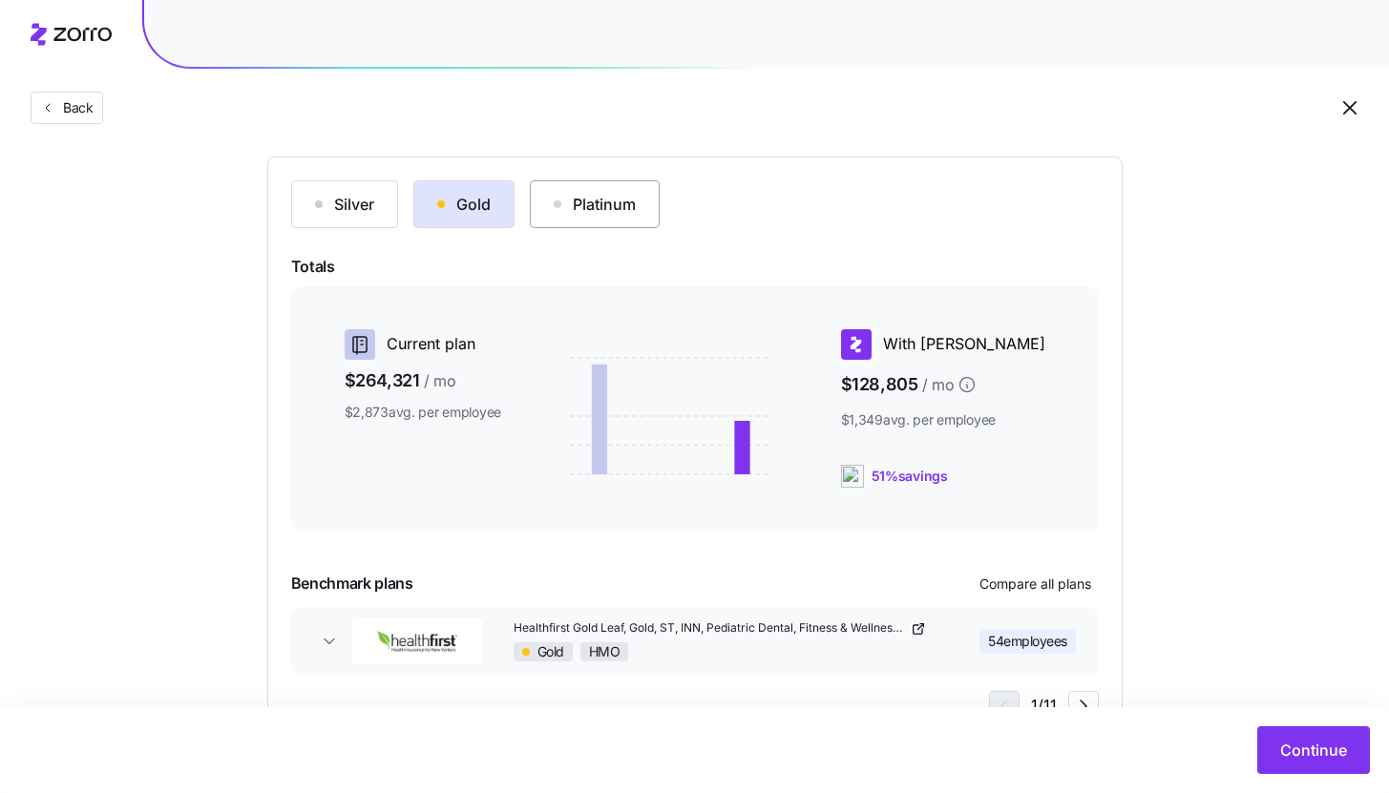
click at [572, 205] on div "Platinum" at bounding box center [595, 204] width 82 height 23
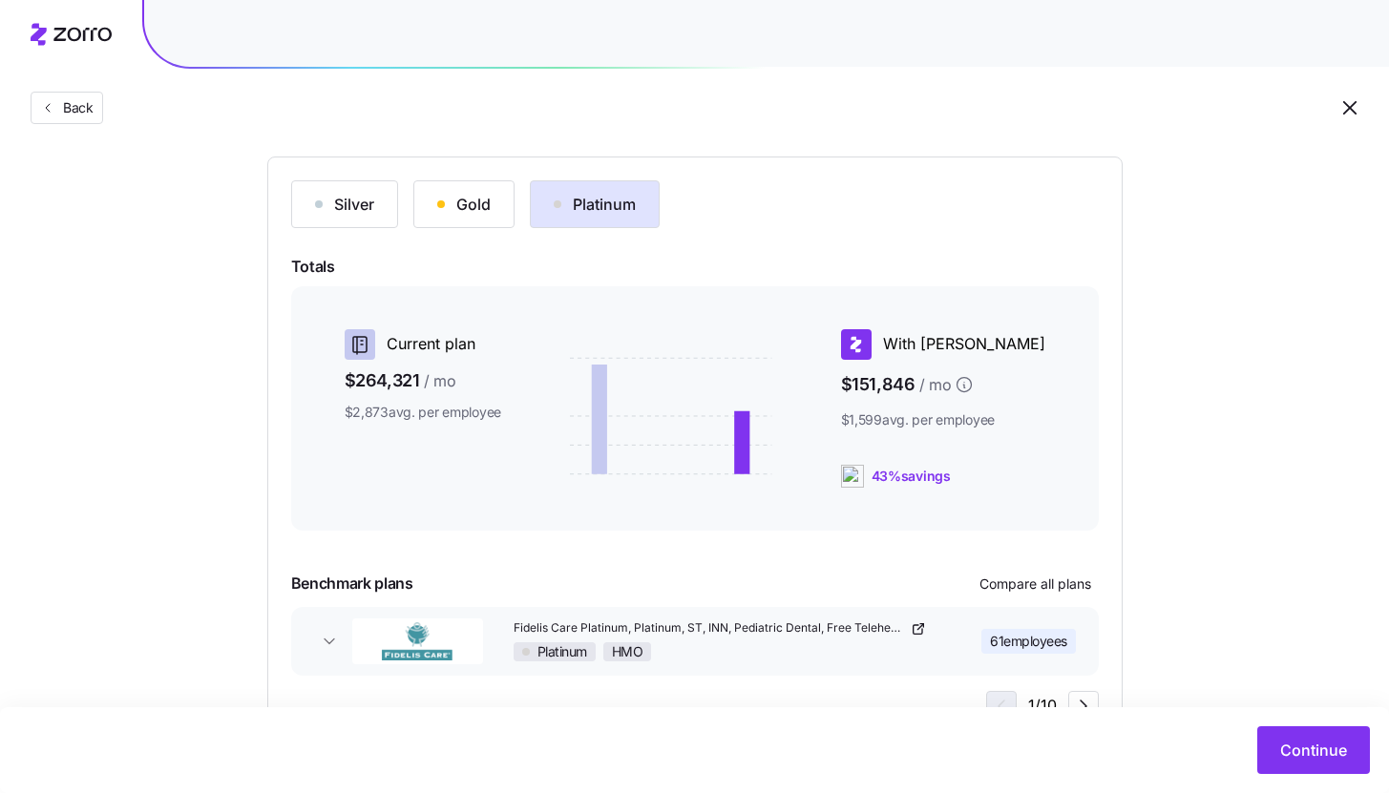
scroll to position [260, 0]
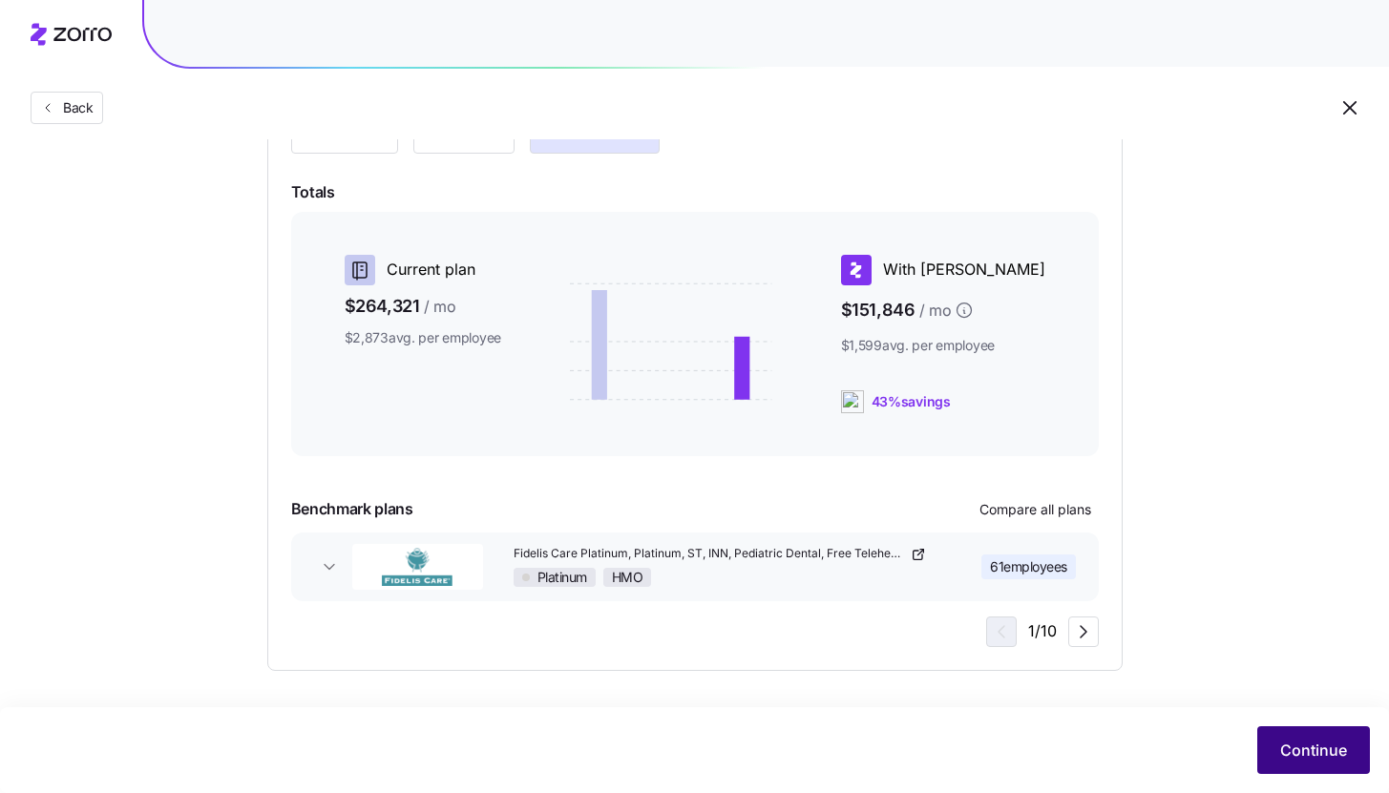
click at [1299, 754] on span "Continue" at bounding box center [1313, 750] width 67 height 23
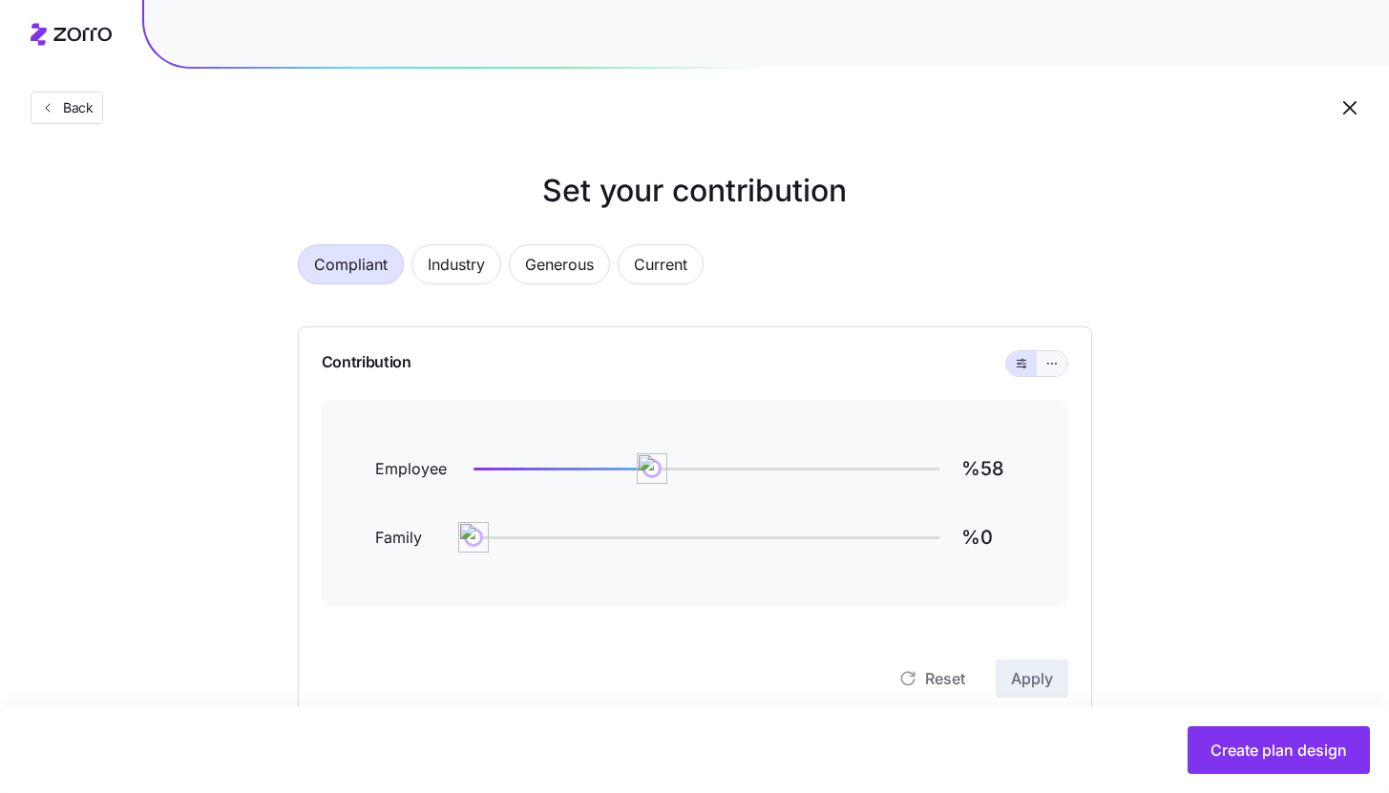
click at [1063, 364] on button "button" at bounding box center [1052, 363] width 31 height 25
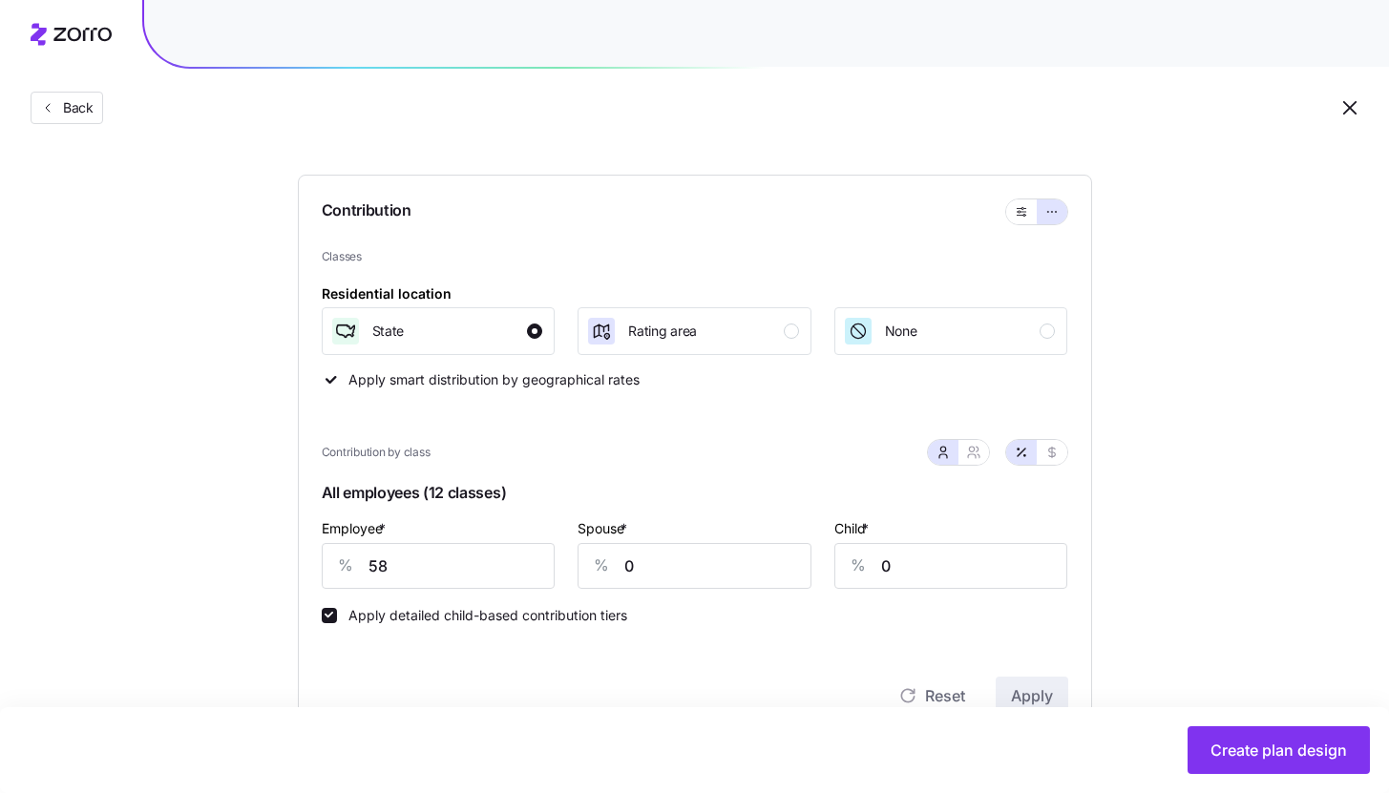
scroll to position [153, 0]
click at [471, 565] on input "58" at bounding box center [439, 565] width 234 height 46
type input "85"
click at [660, 568] on input "0" at bounding box center [694, 565] width 234 height 46
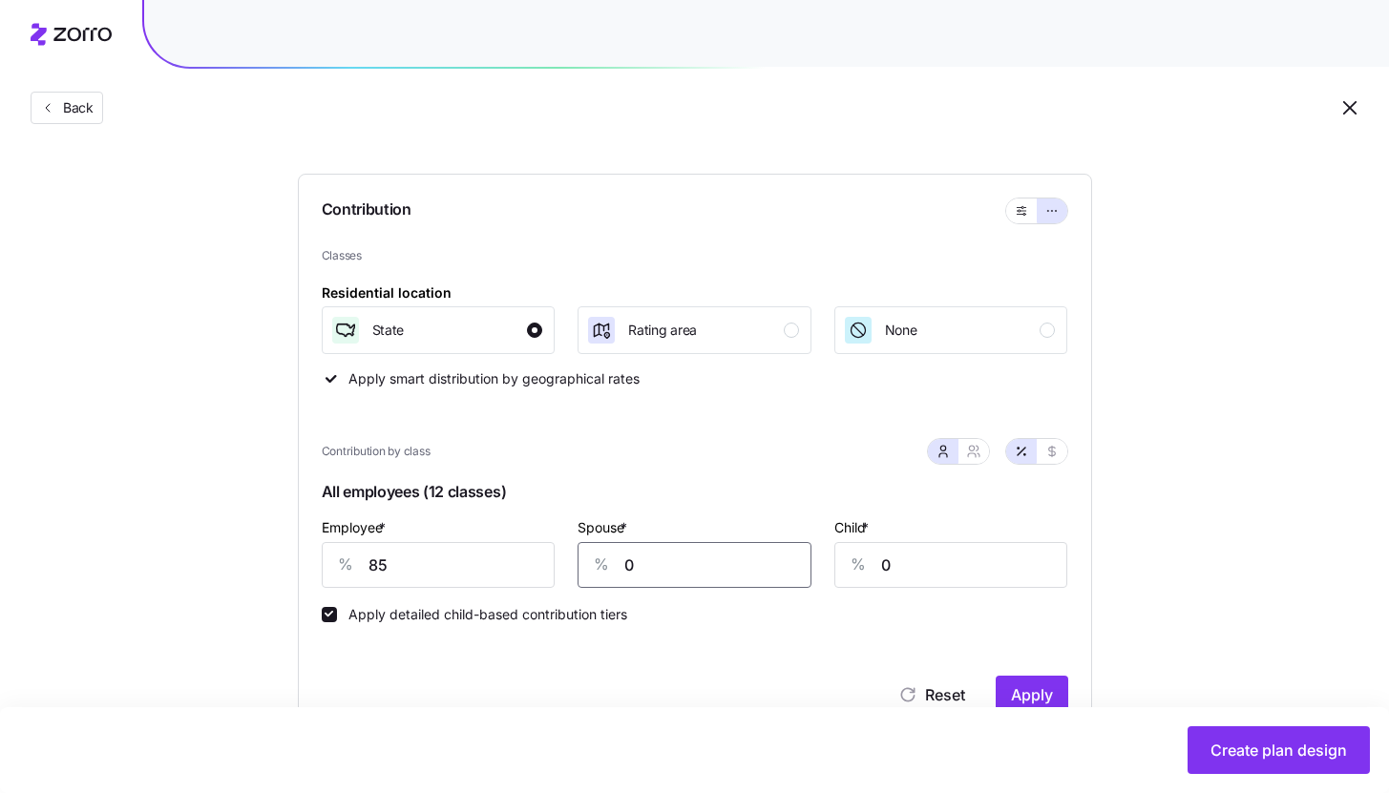
click at [660, 568] on input "0" at bounding box center [694, 565] width 234 height 46
type input "50"
click at [1037, 679] on button "Apply" at bounding box center [1031, 695] width 73 height 38
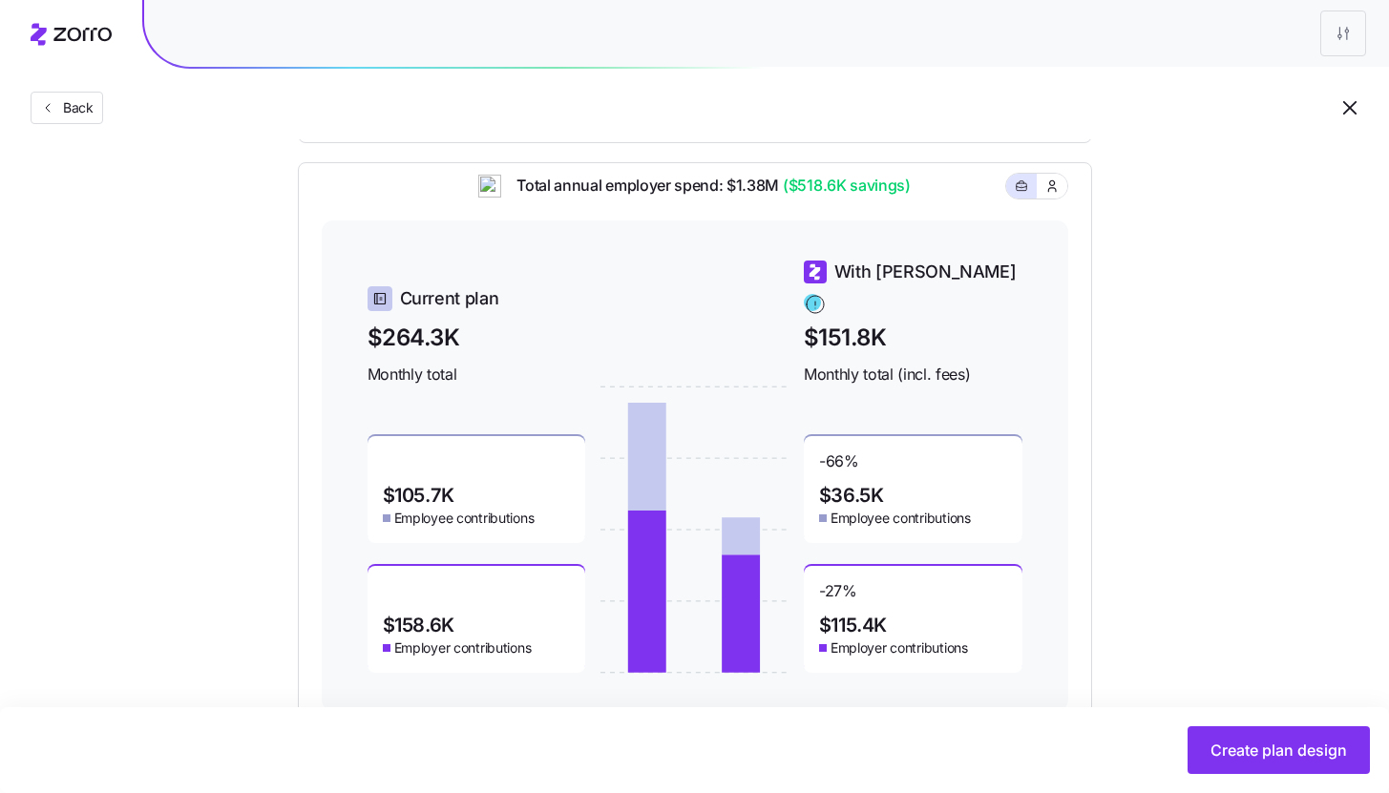
scroll to position [801, 0]
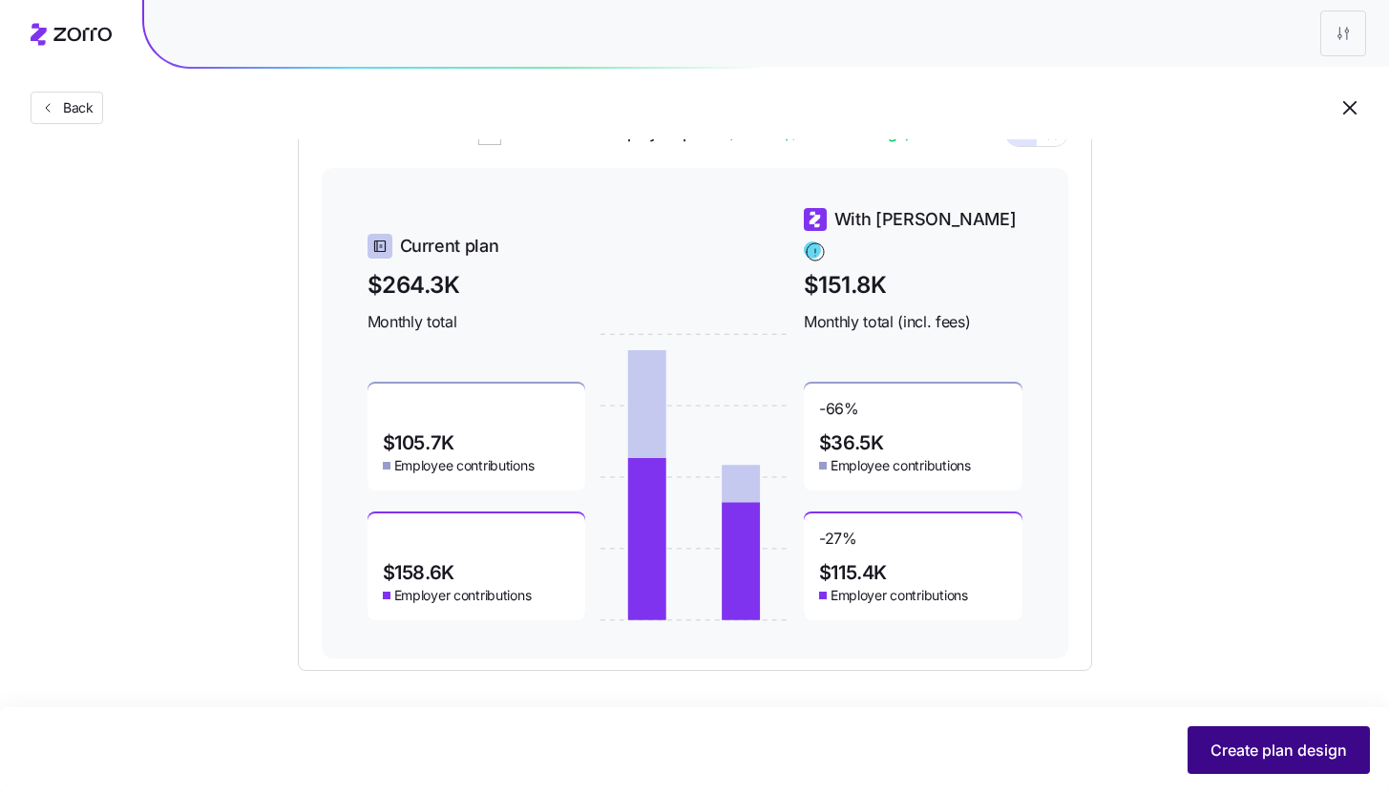
click at [1256, 754] on span "Create plan design" at bounding box center [1278, 750] width 136 height 23
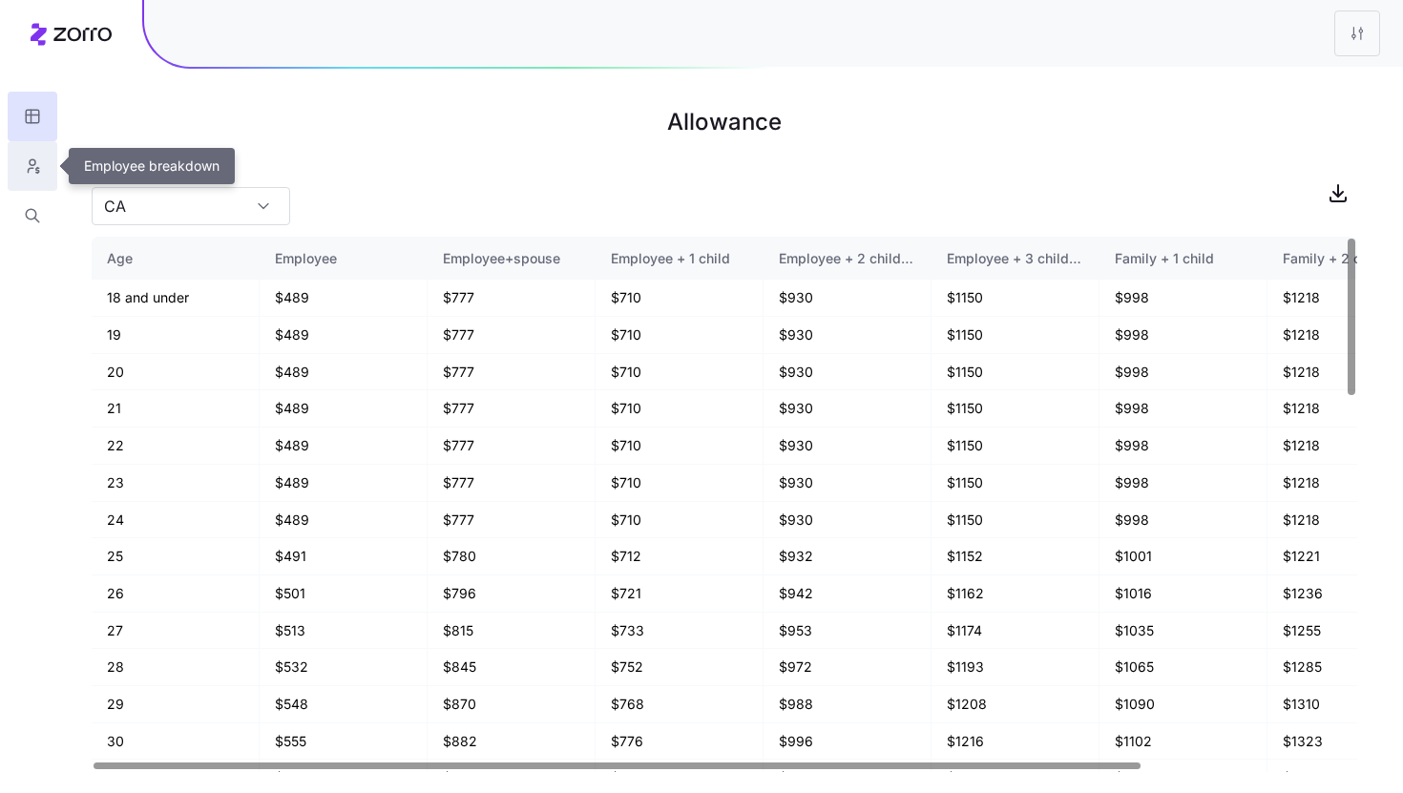
click at [31, 164] on icon "button" at bounding box center [32, 166] width 17 height 19
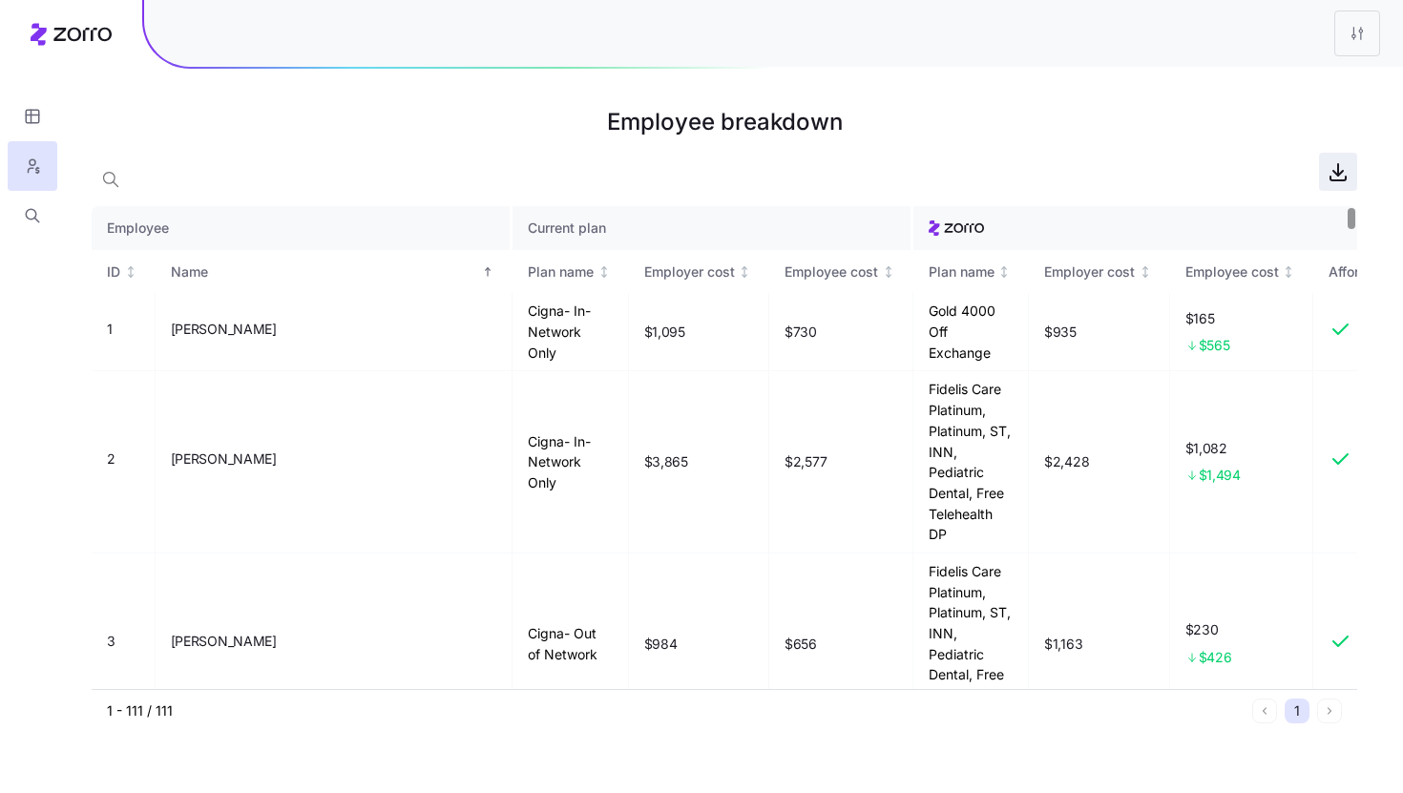
click at [1340, 184] on span "button" at bounding box center [1338, 172] width 36 height 36
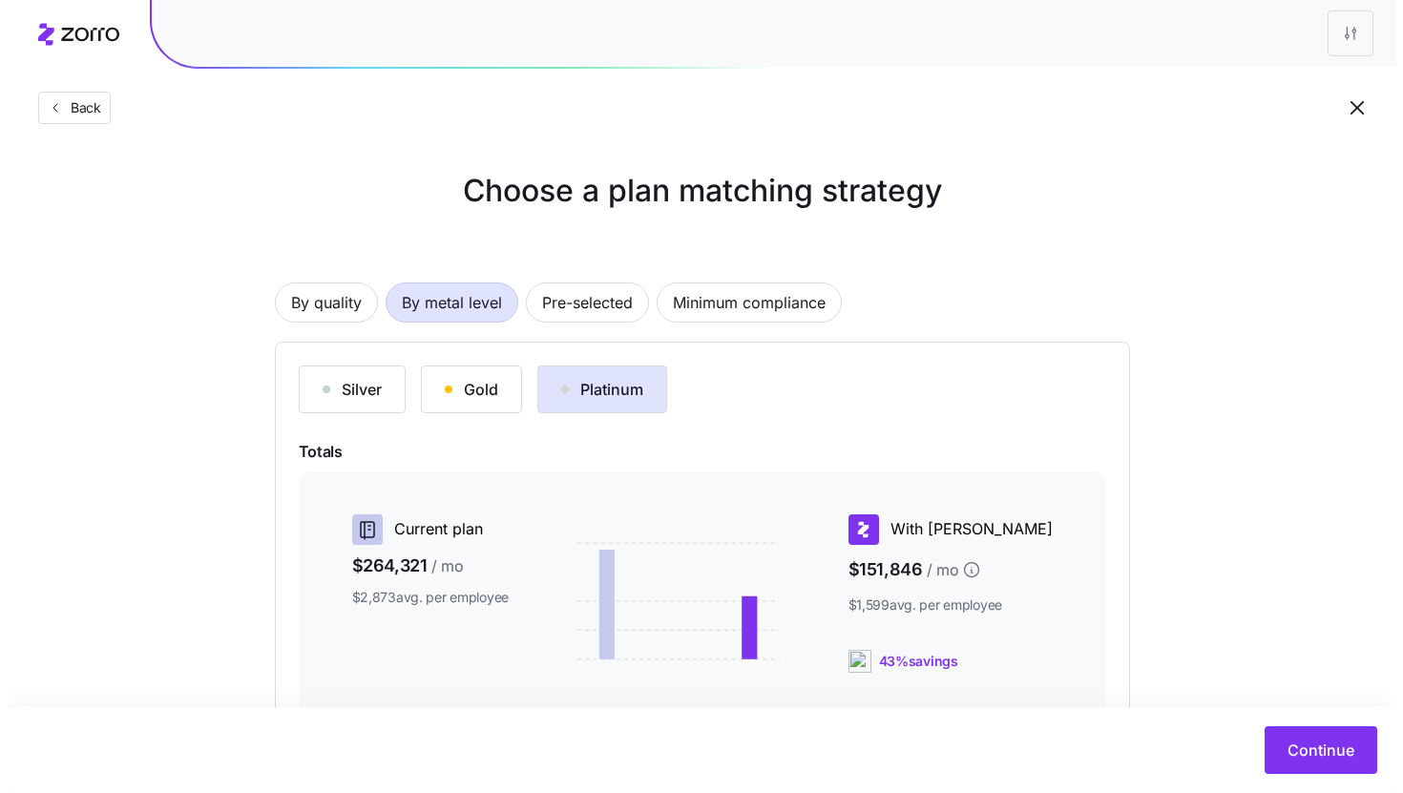
scroll to position [260, 0]
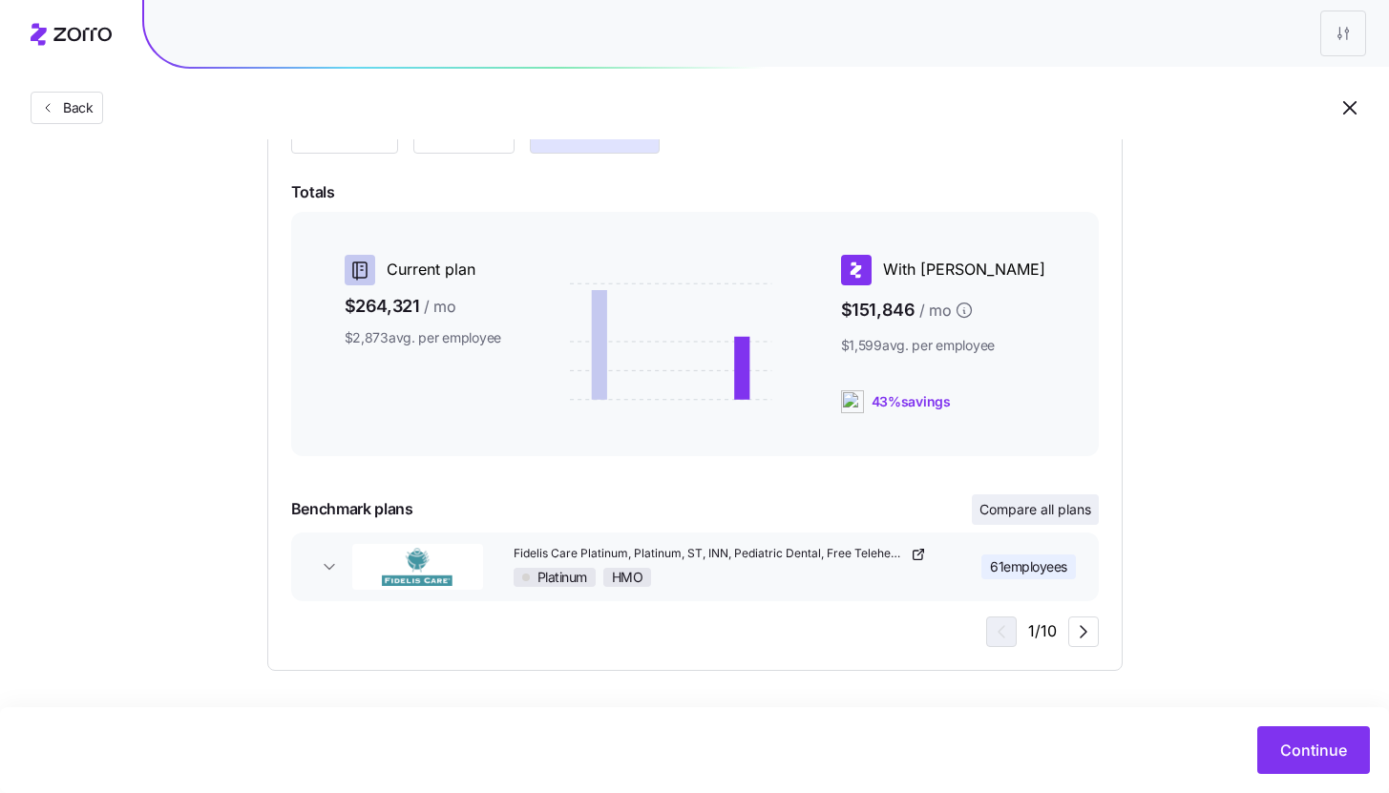
click at [1061, 505] on span "Compare all plans" at bounding box center [1035, 509] width 112 height 19
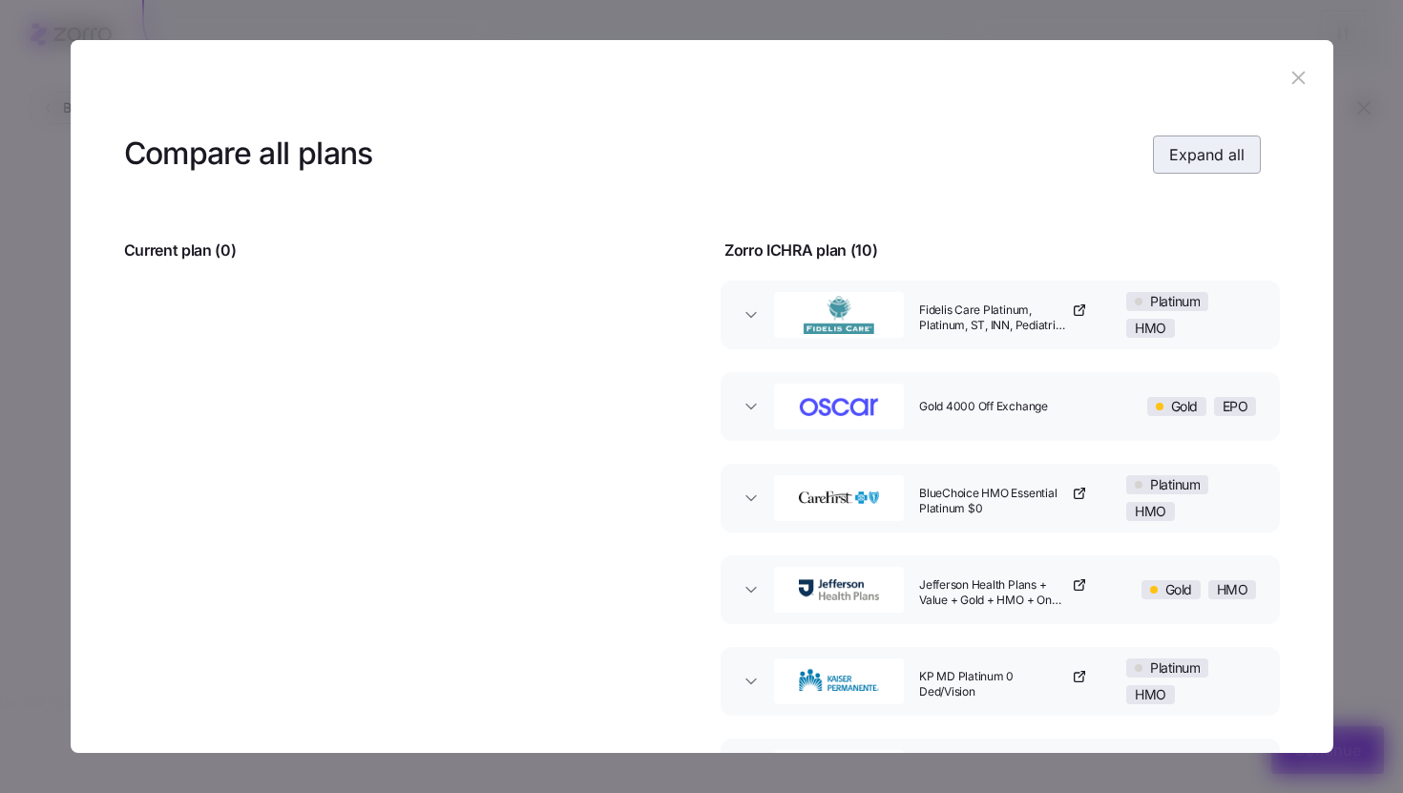
click at [1225, 150] on span "Expand all" at bounding box center [1206, 154] width 75 height 23
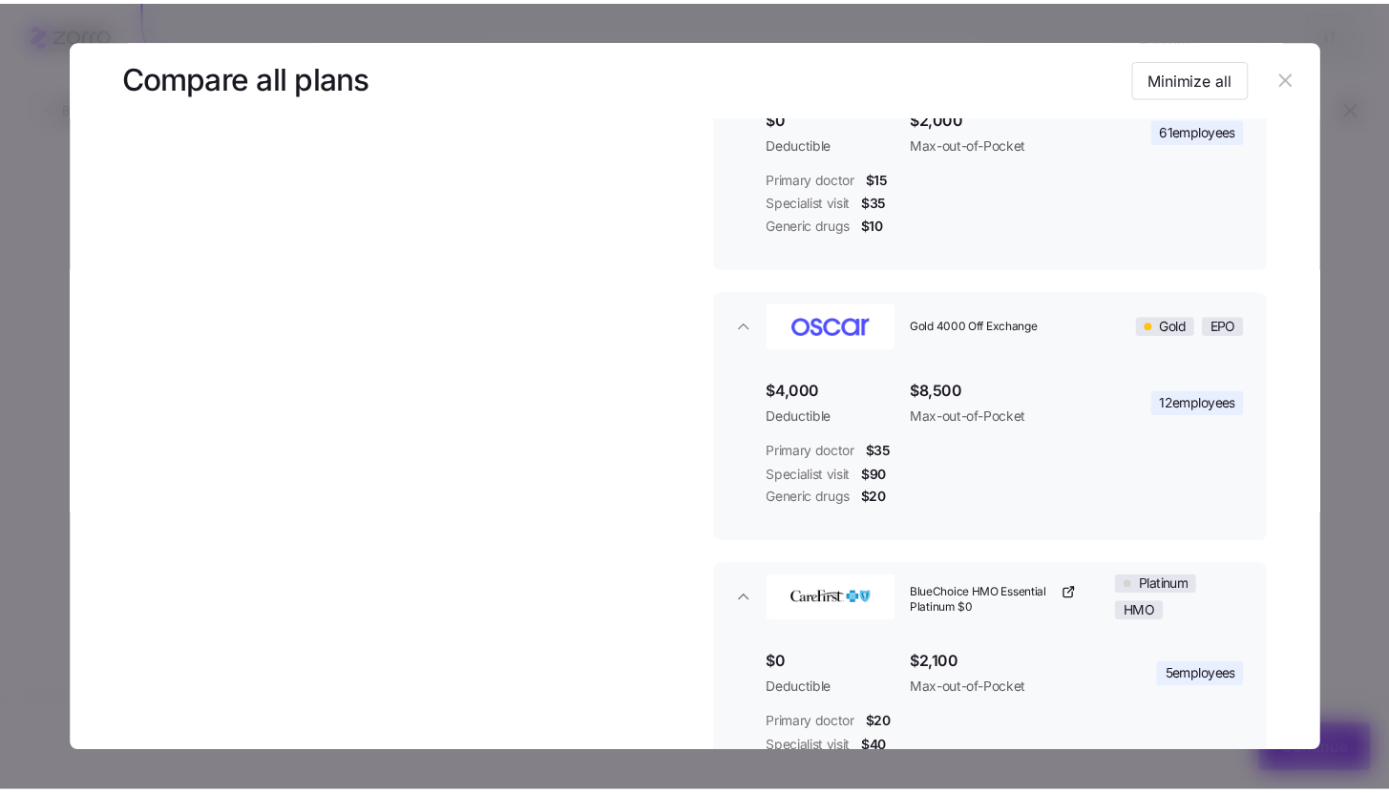
scroll to position [0, 0]
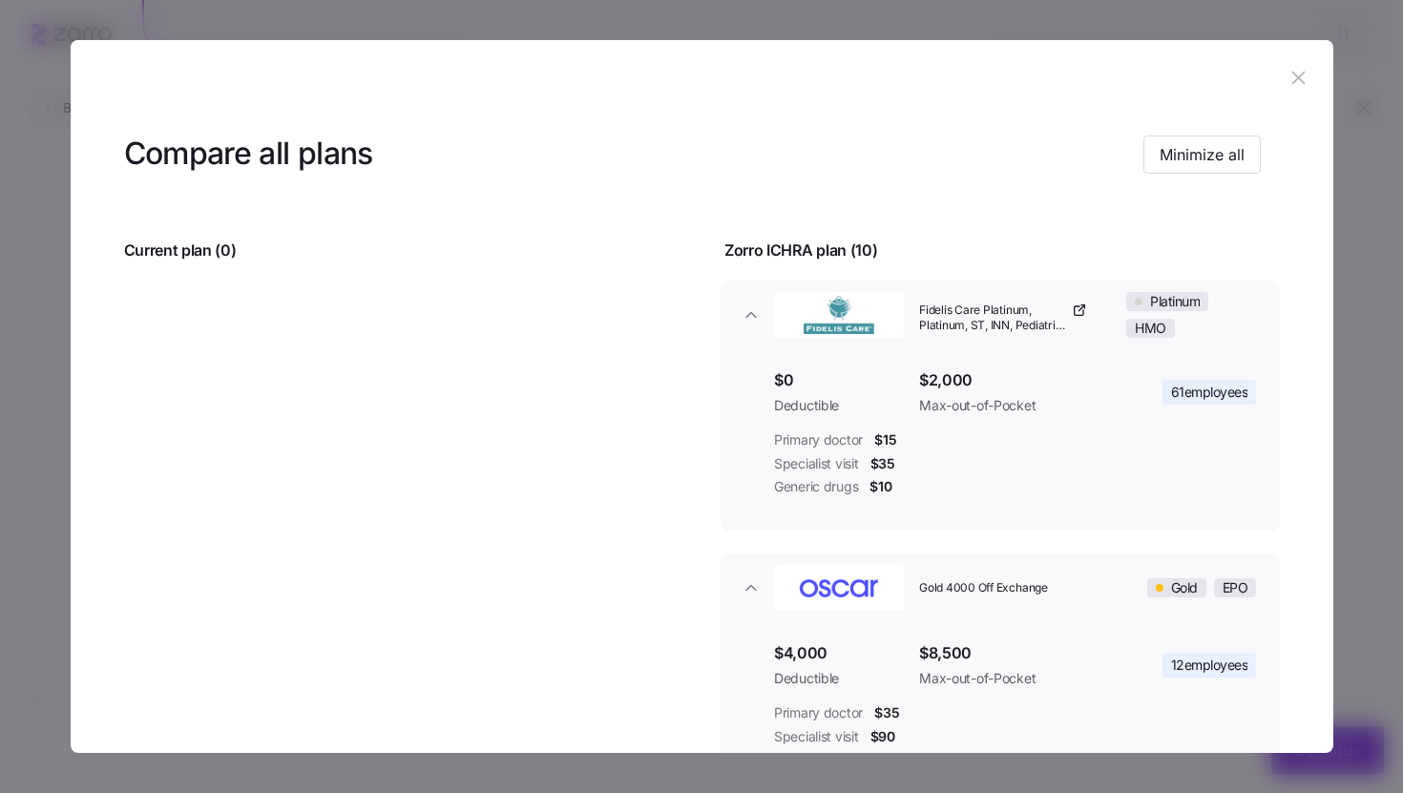
click at [1304, 92] on header at bounding box center [702, 78] width 1263 height 76
click at [1300, 87] on button "button" at bounding box center [1299, 78] width 31 height 31
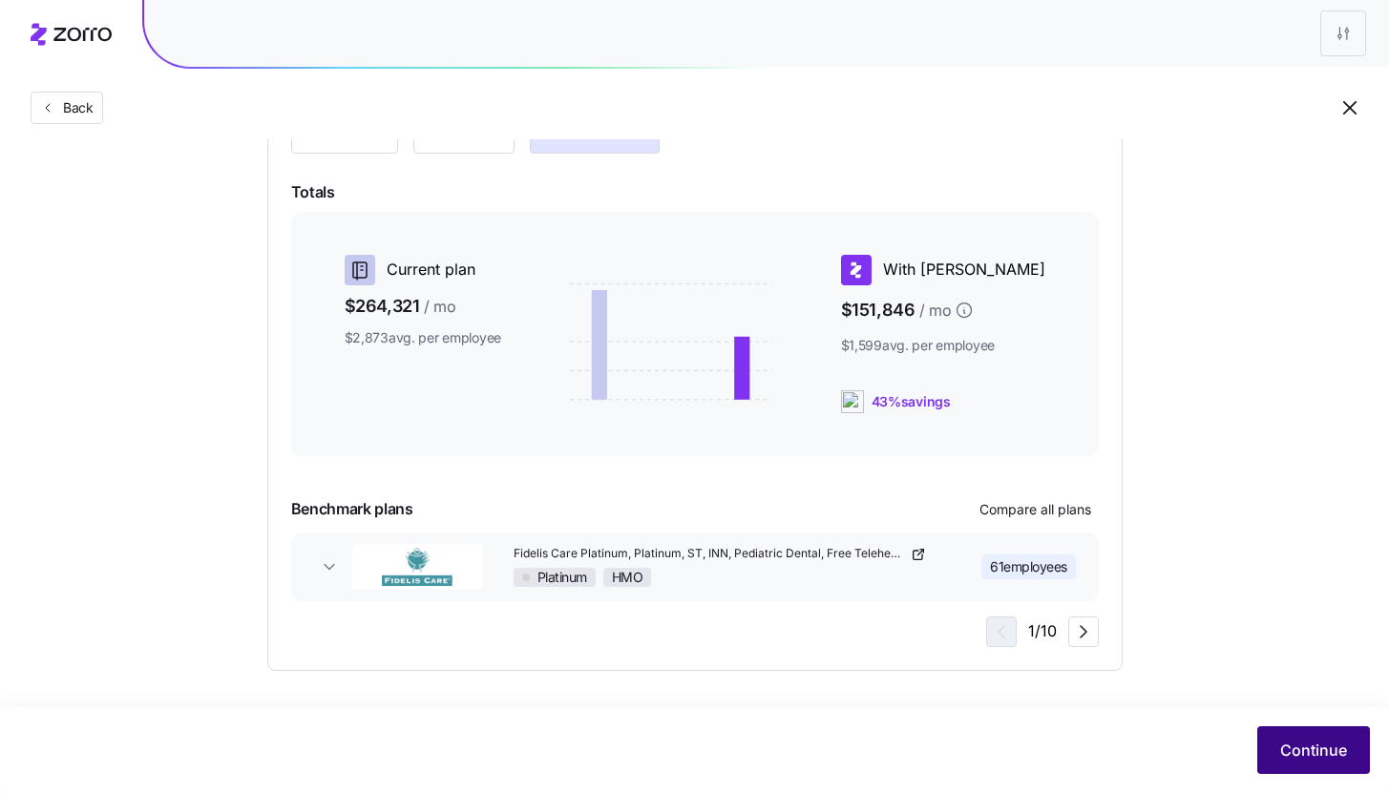
click at [1325, 746] on span "Continue" at bounding box center [1313, 750] width 67 height 23
